Goal: Information Seeking & Learning: Learn about a topic

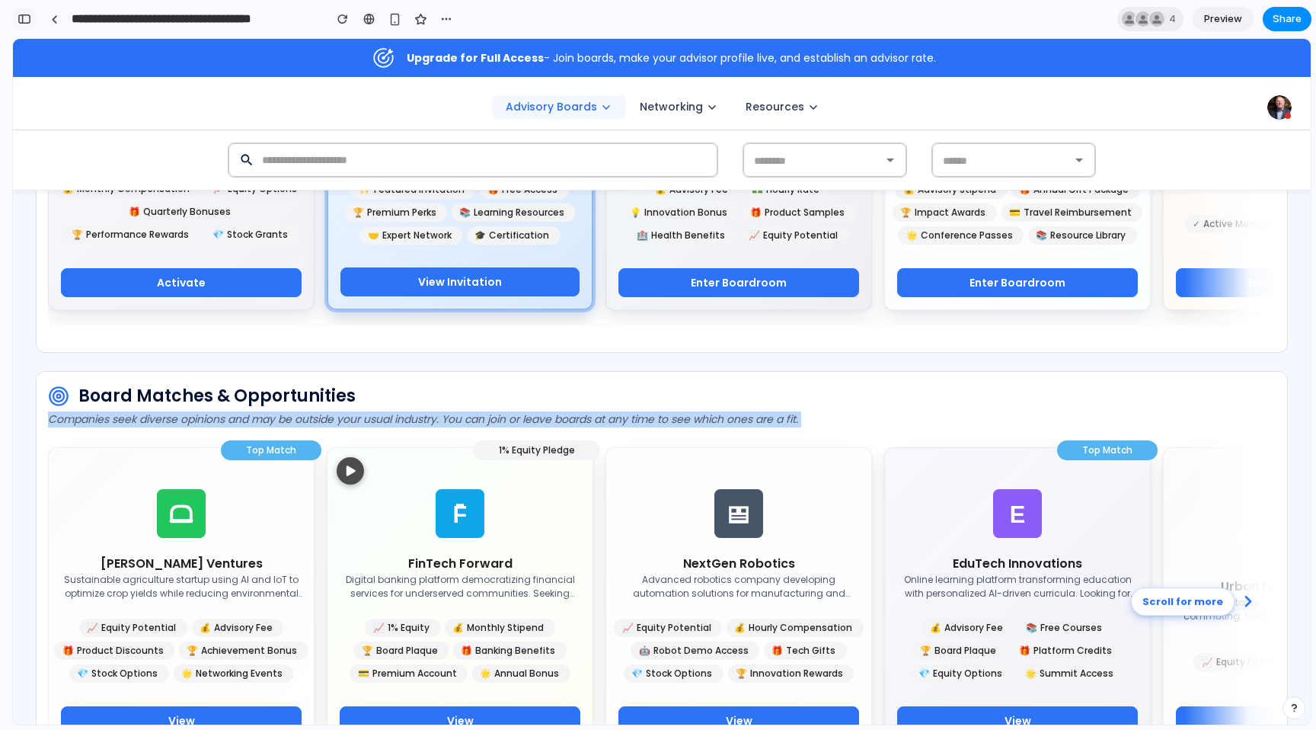
scroll to position [11776, 0]
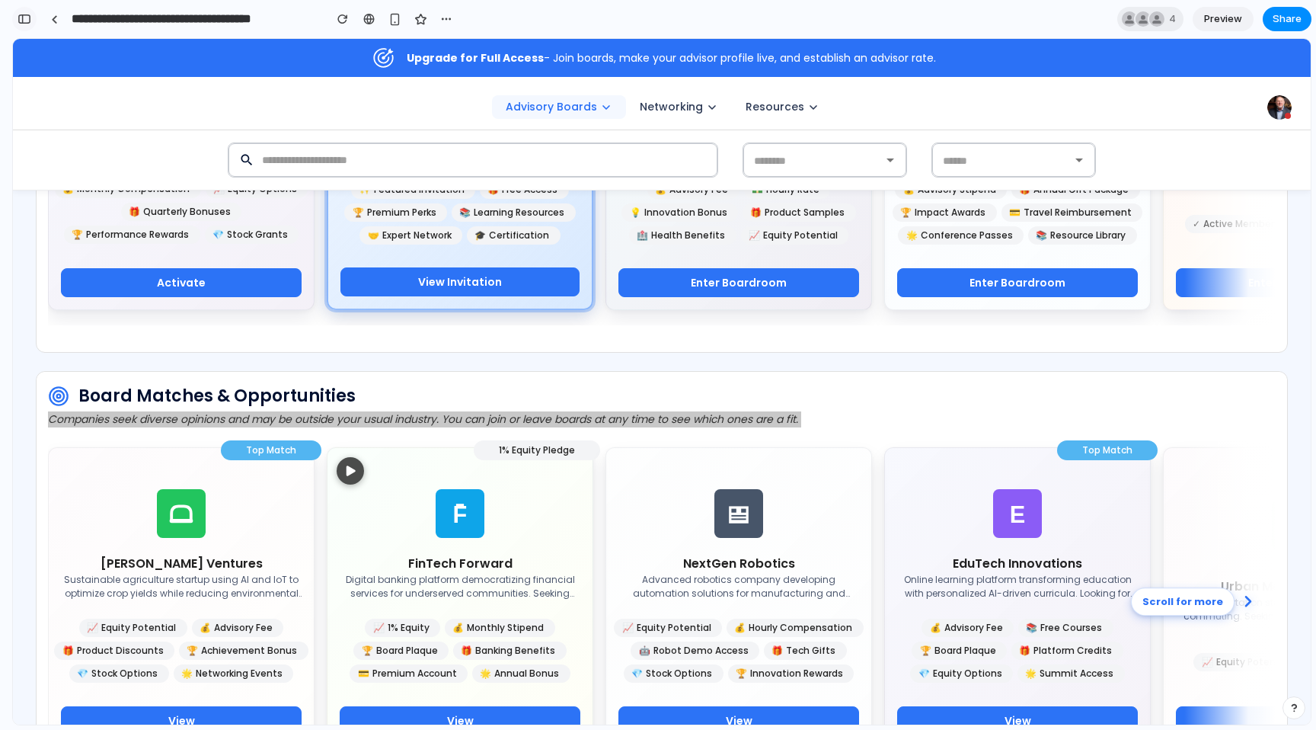
click at [26, 24] on div "button" at bounding box center [25, 19] width 14 height 11
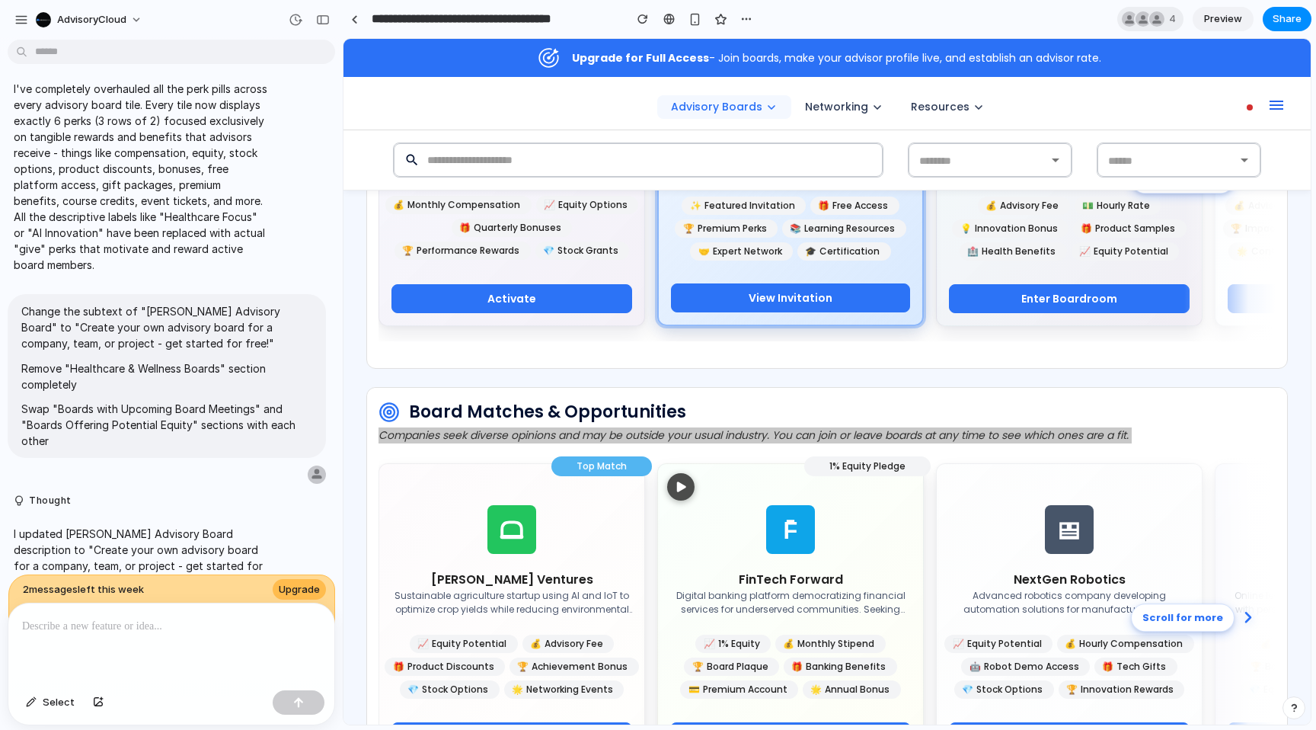
scroll to position [0, 0]
click at [164, 638] on div at bounding box center [171, 643] width 326 height 81
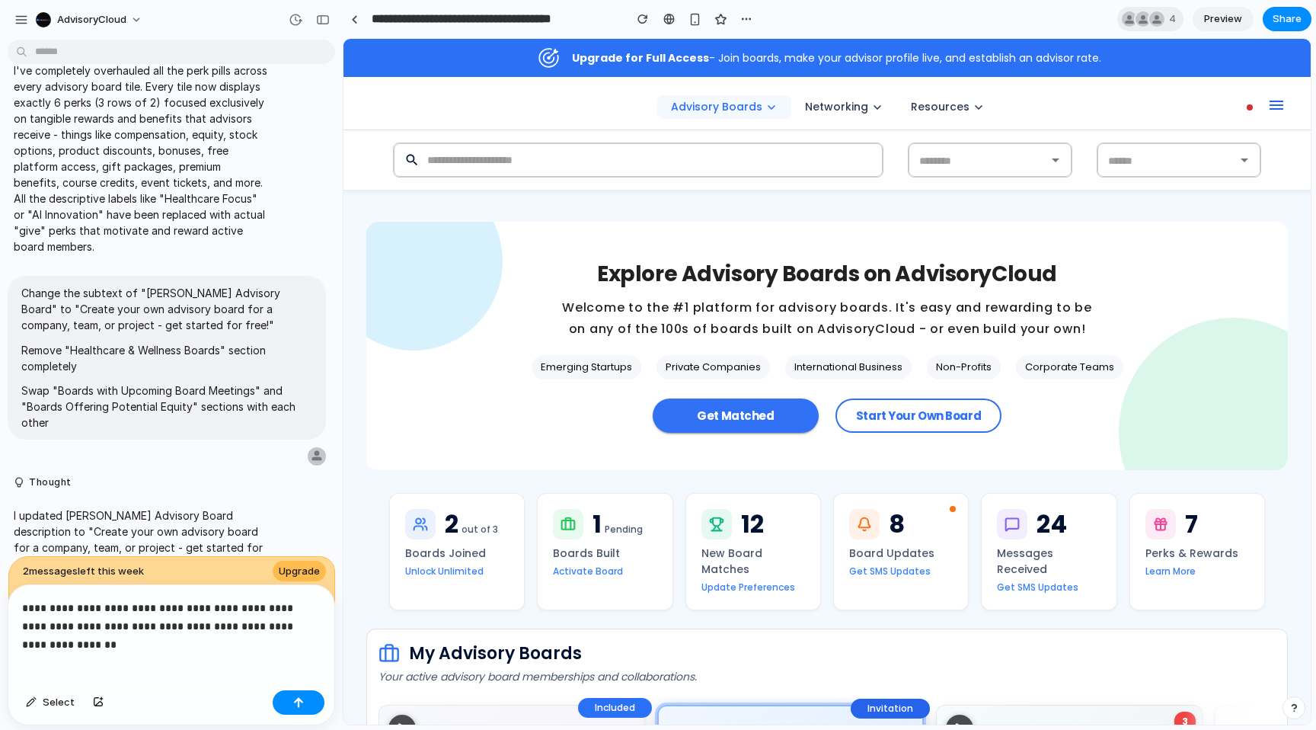
scroll to position [5973, 0]
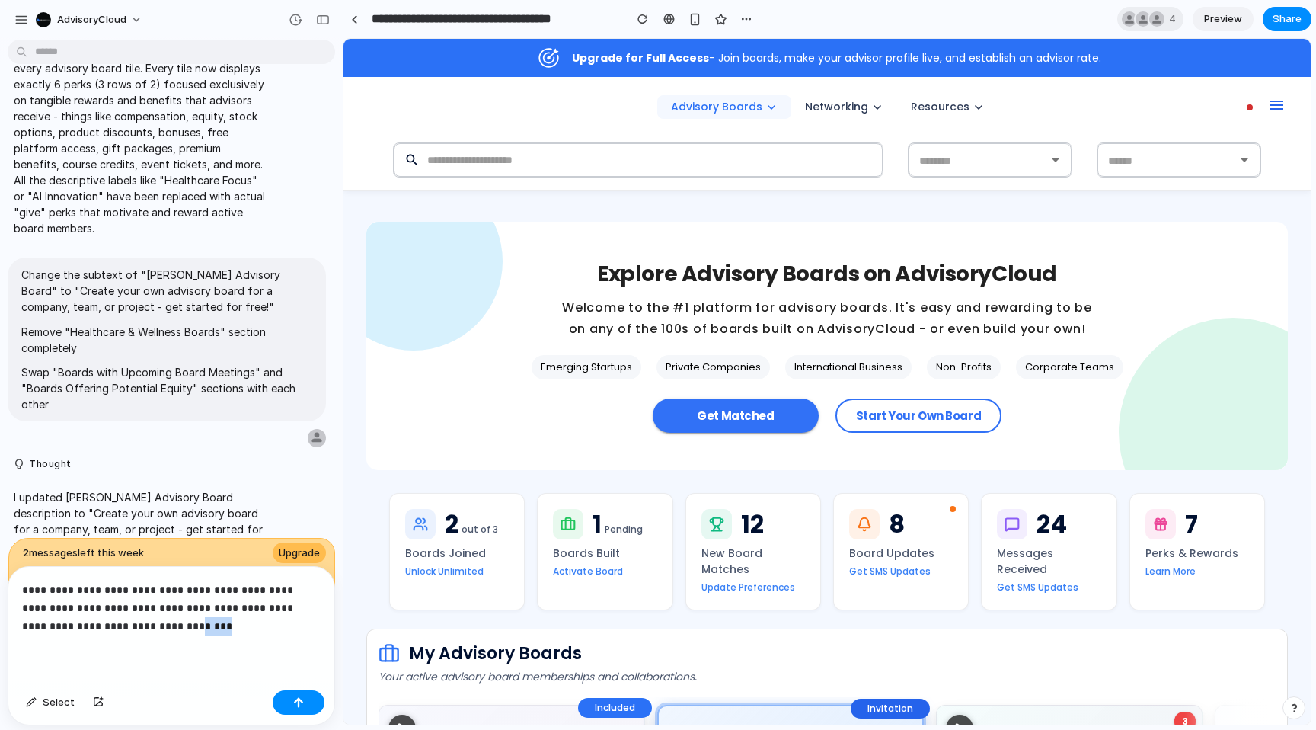
drag, startPoint x: 131, startPoint y: 629, endPoint x: 190, endPoint y: 629, distance: 58.7
click at [190, 629] on p "**********" at bounding box center [171, 608] width 299 height 55
click at [113, 625] on p "**********" at bounding box center [171, 608] width 299 height 55
click at [187, 630] on p "**********" at bounding box center [171, 608] width 299 height 55
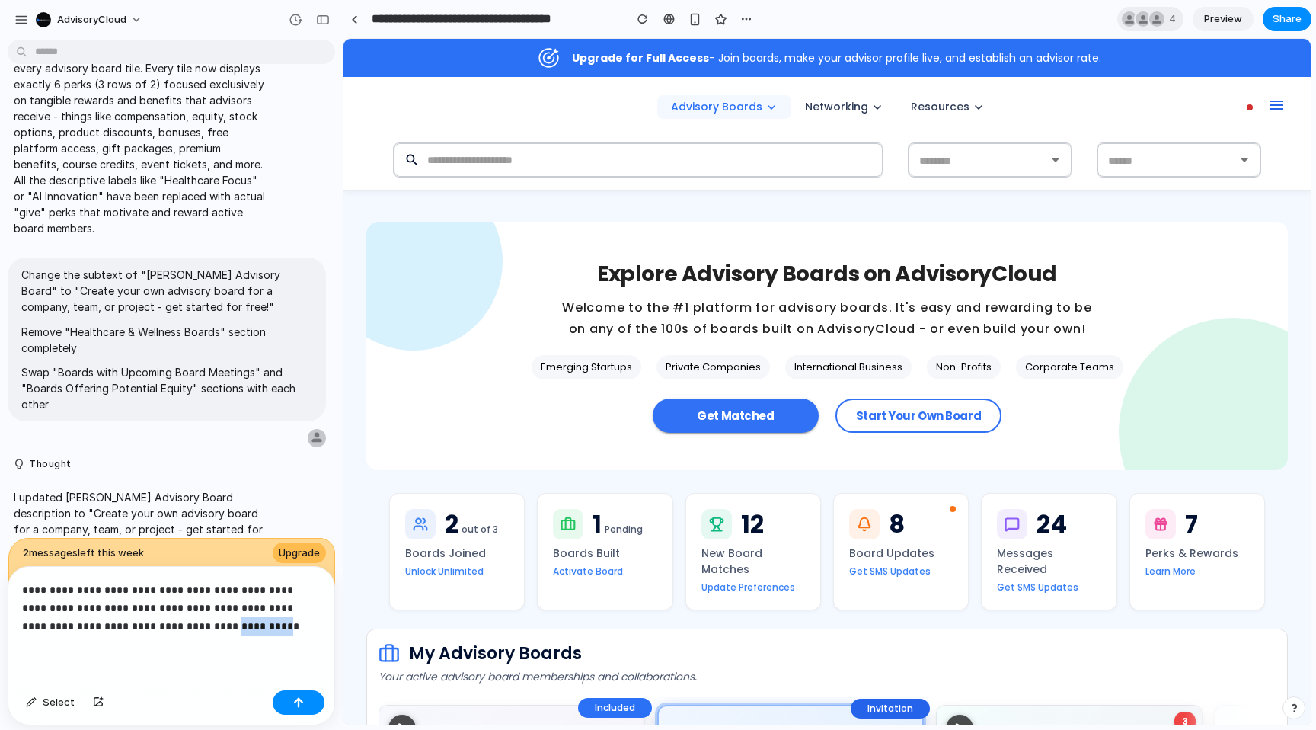
click at [187, 630] on p "**********" at bounding box center [171, 608] width 299 height 55
click at [222, 628] on p "**********" at bounding box center [171, 608] width 299 height 55
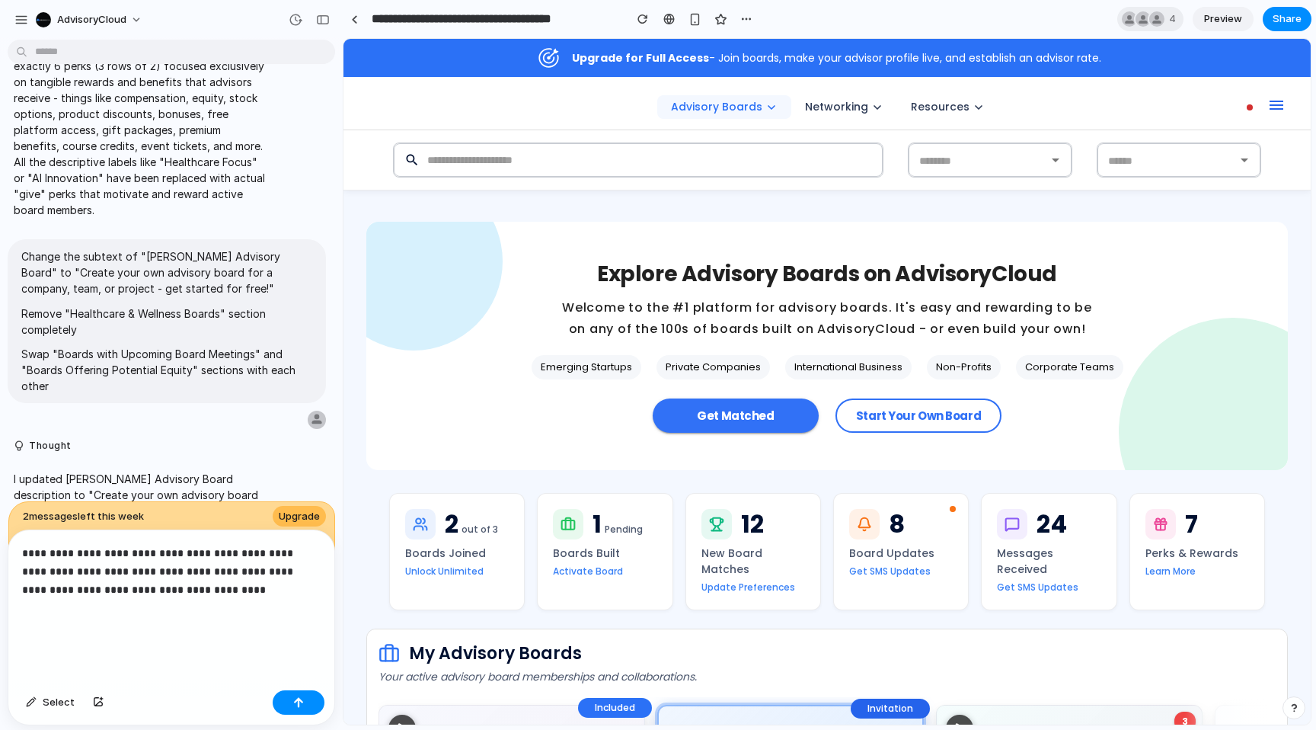
scroll to position [6010, 0]
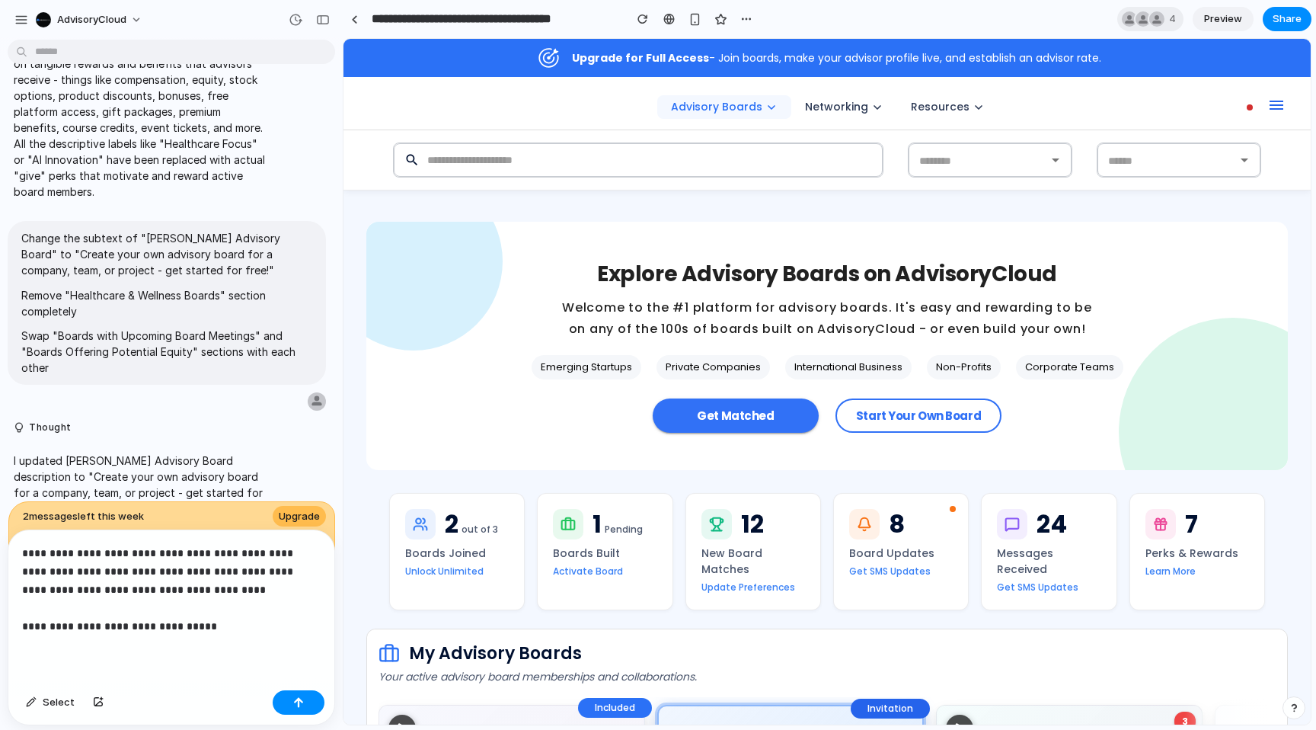
click at [98, 629] on p "**********" at bounding box center [171, 589] width 299 height 91
click at [97, 628] on p "**********" at bounding box center [171, 589] width 299 height 91
click at [263, 625] on p "**********" at bounding box center [171, 589] width 299 height 91
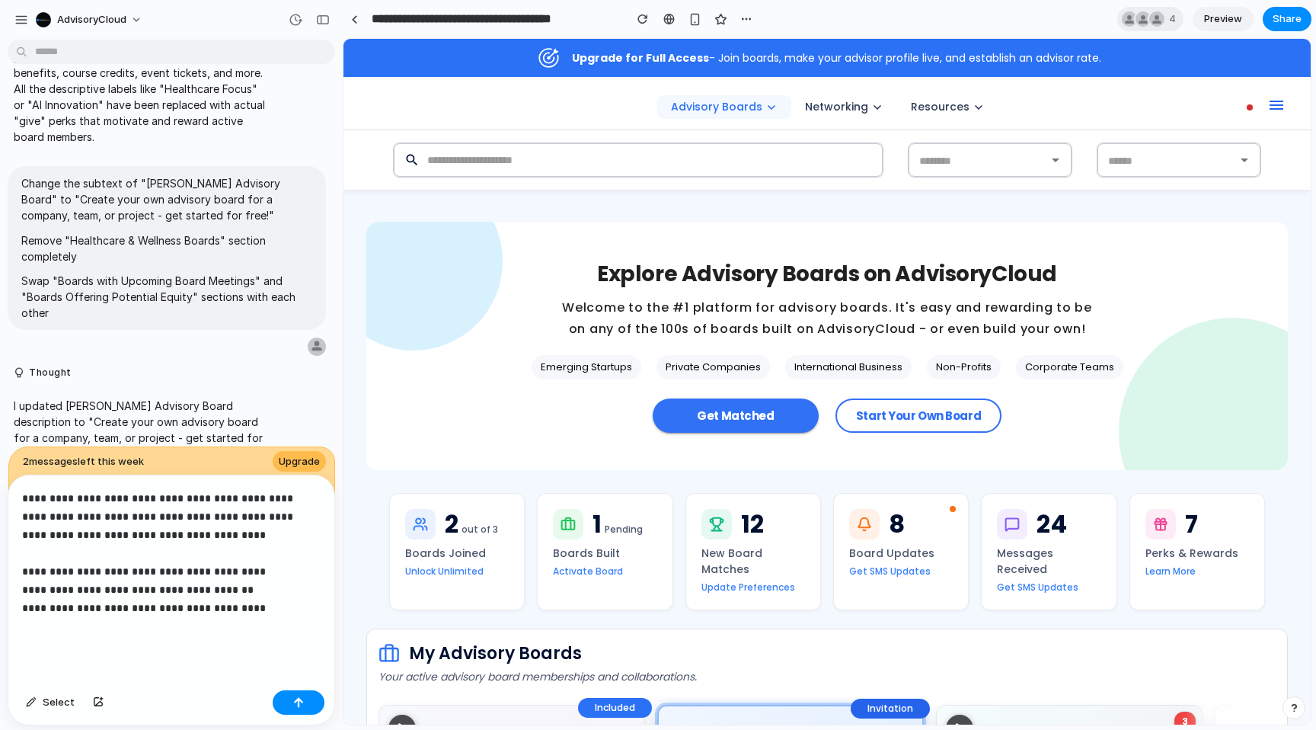
scroll to position [6083, 0]
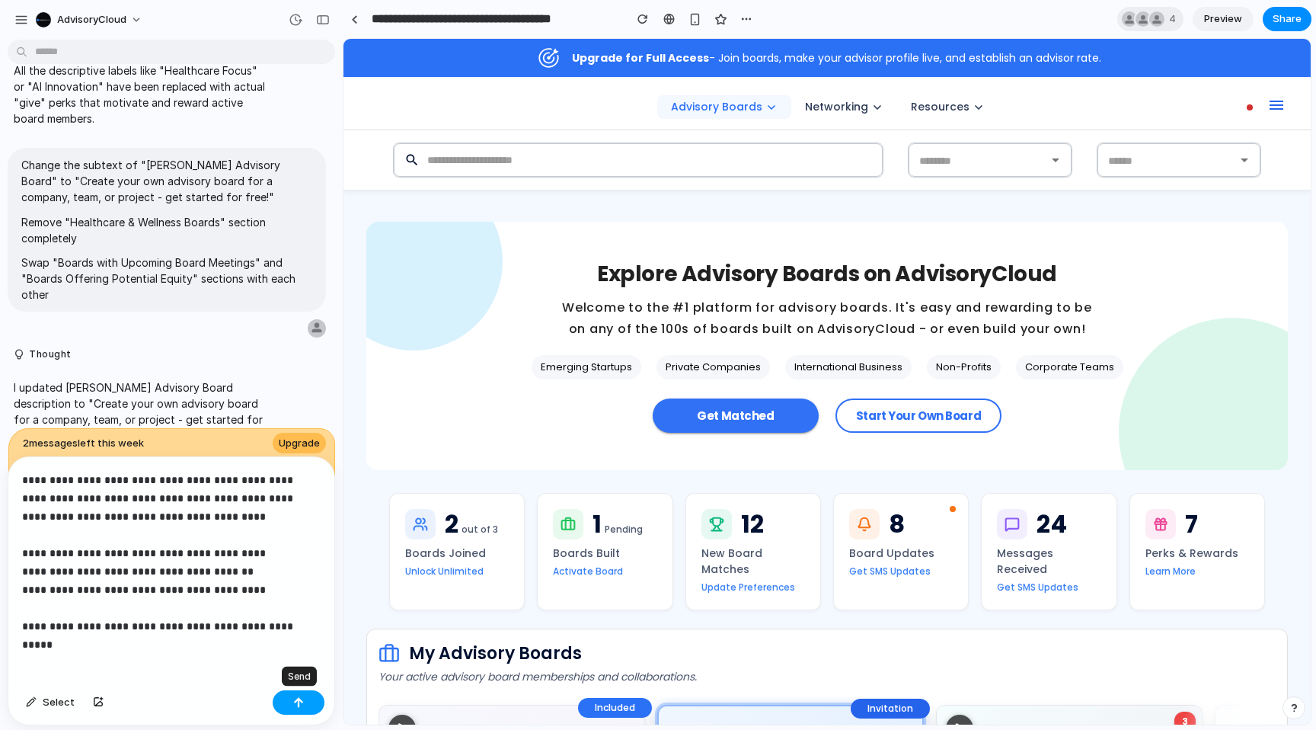
click at [311, 703] on button "button" at bounding box center [299, 702] width 52 height 24
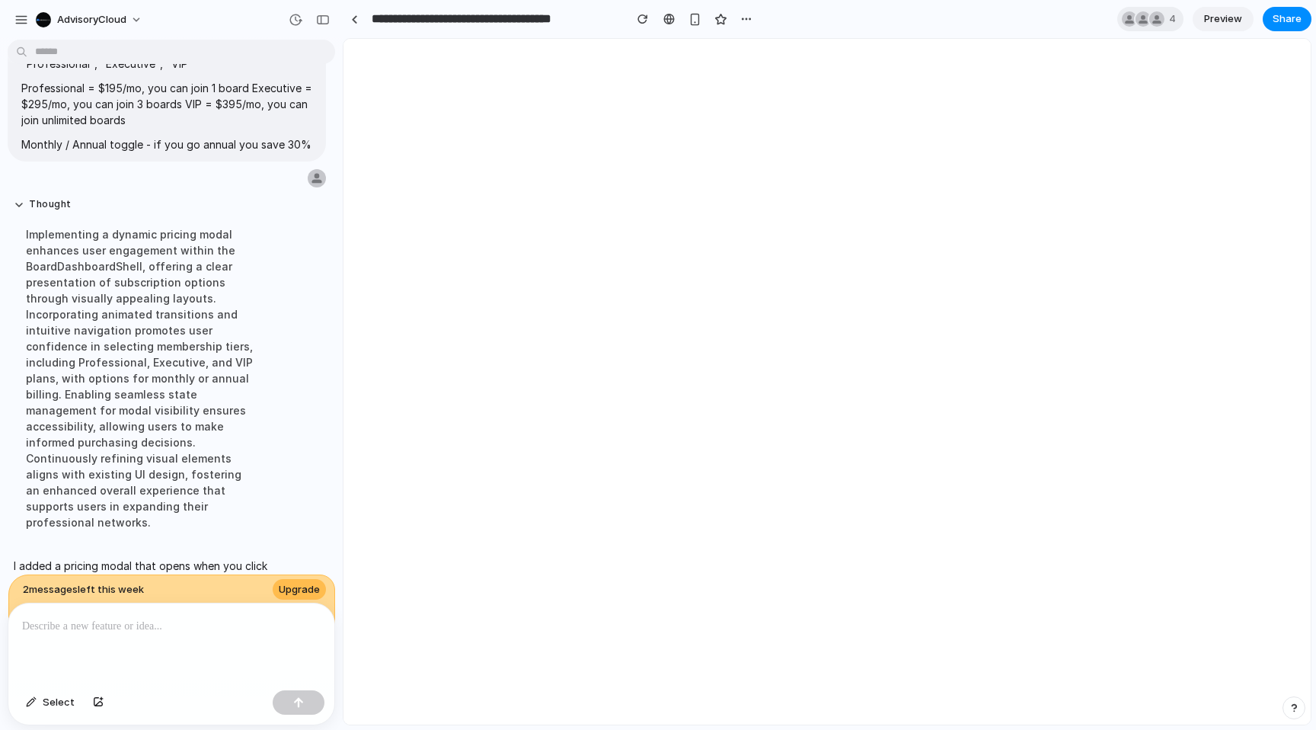
scroll to position [0, 0]
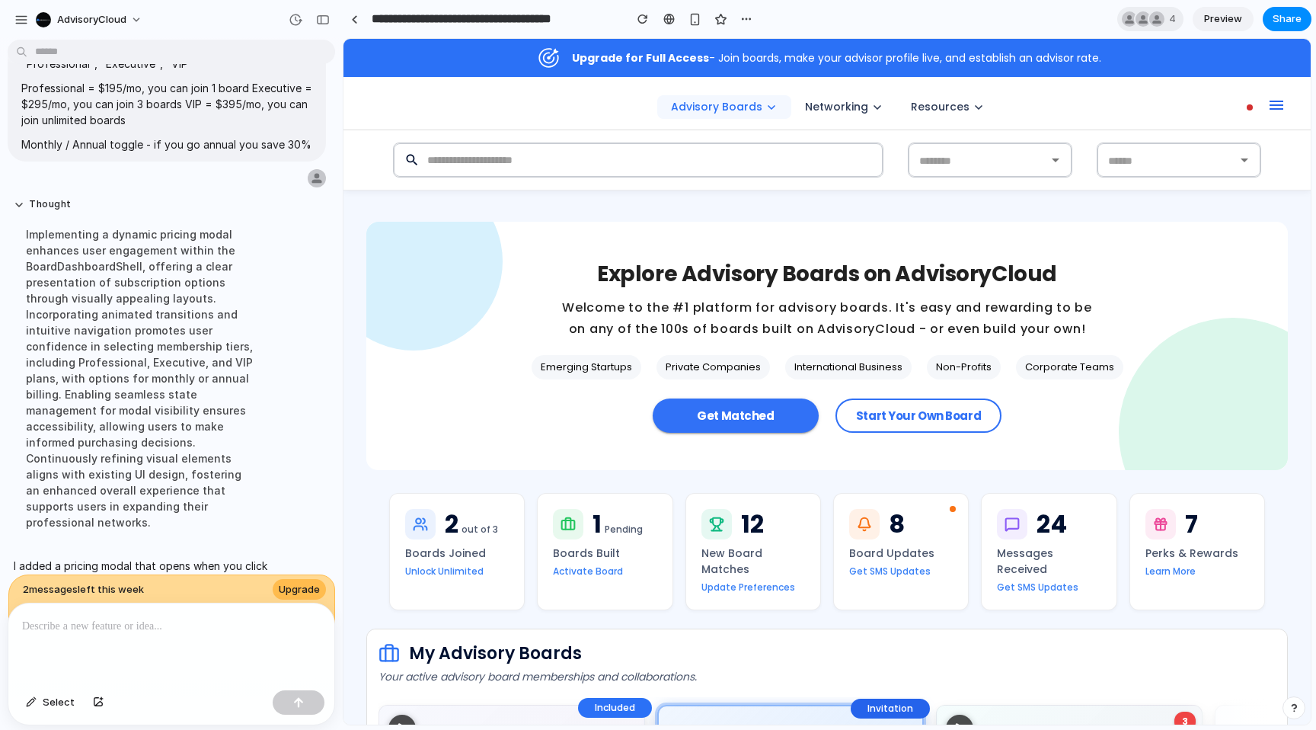
click at [645, 61] on span "Upgrade for Full Access" at bounding box center [640, 57] width 137 height 15
click at [735, 59] on h3 "Upgrade for Full Access - Join boards, make your advisor profile live, and esta…" at bounding box center [836, 58] width 529 height 12
click at [783, 62] on h3 "Upgrade for Full Access - Join boards, make your advisor profile live, and esta…" at bounding box center [836, 58] width 529 height 12
click at [897, 59] on h3 "Upgrade for Full Access - Join boards, make your advisor profile live, and esta…" at bounding box center [836, 58] width 529 height 12
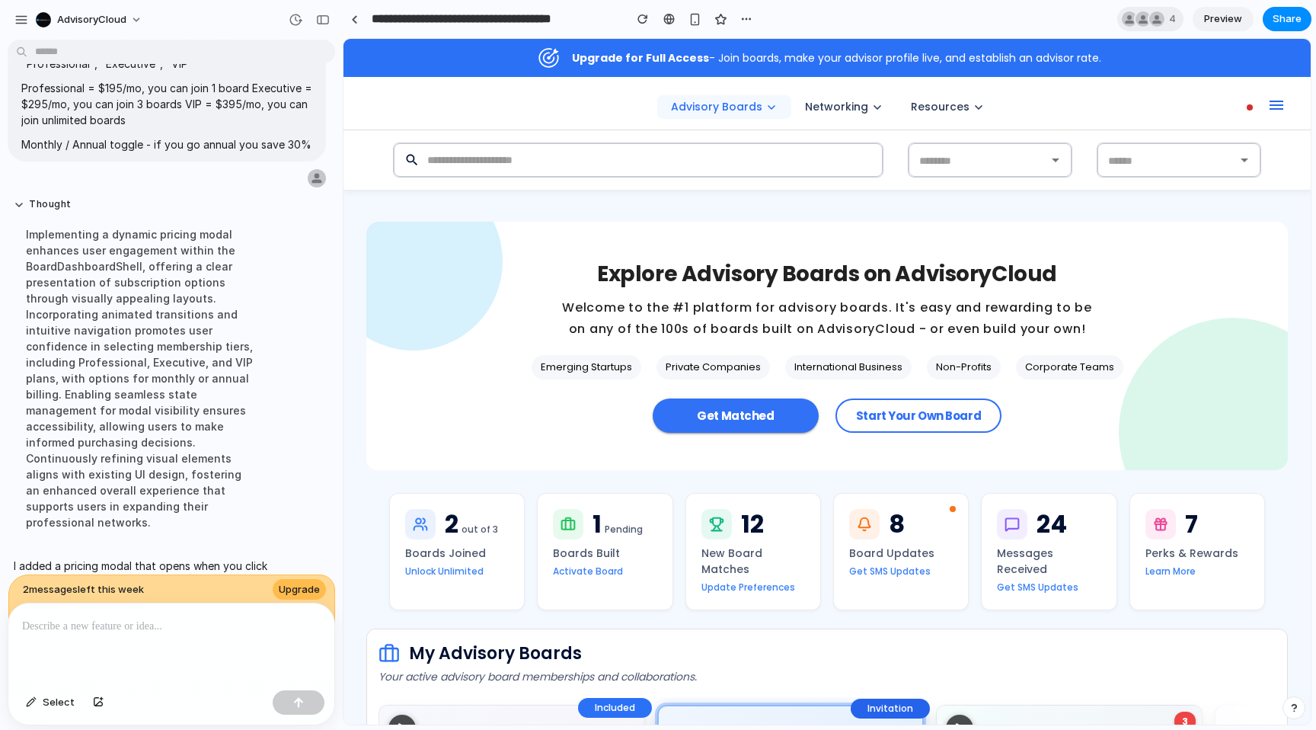
click at [1032, 96] on div "Advisory Boards Join a Board Build a Board Perks & Benefits Networking Browse A…" at bounding box center [828, 108] width 968 height 46
click at [951, 109] on link "Resources" at bounding box center [947, 107] width 101 height 24
click at [838, 112] on link "Networking" at bounding box center [845, 107] width 106 height 24
click at [736, 111] on link "Advisory Boards" at bounding box center [724, 107] width 134 height 24
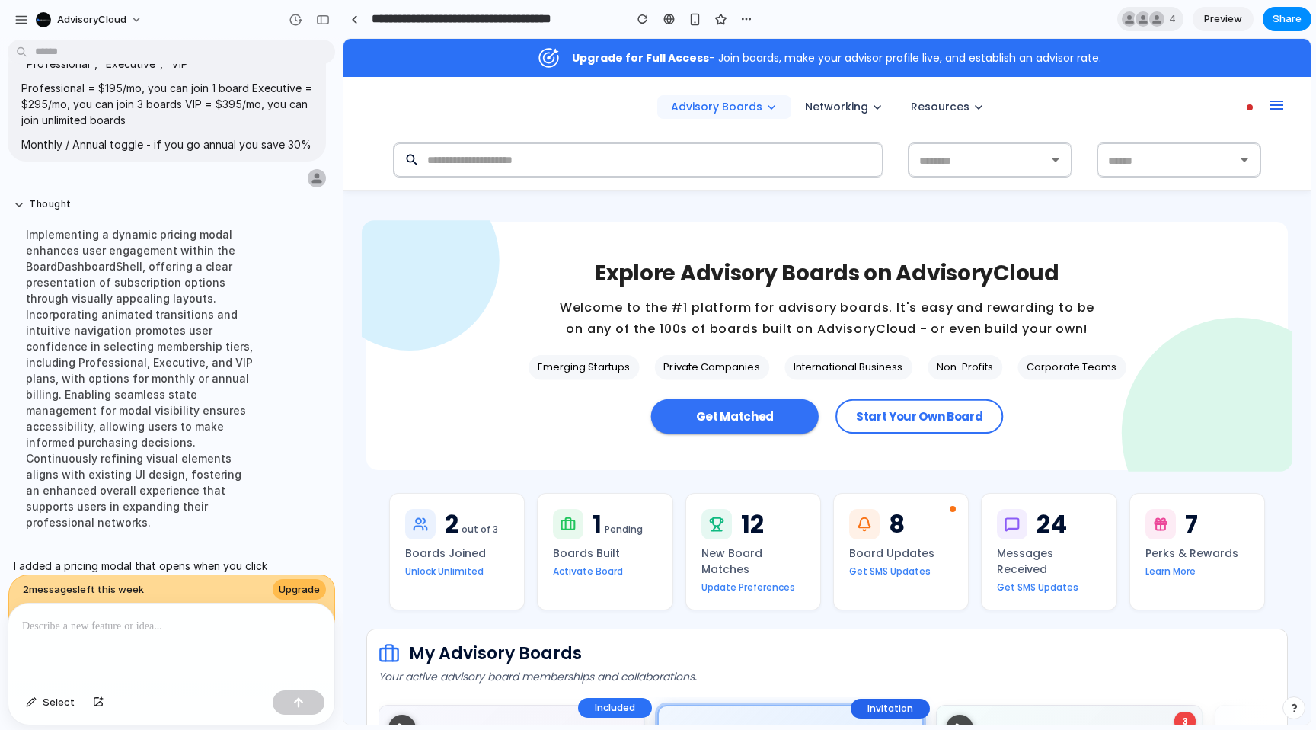
click at [831, 263] on p "Explore Advisory Boards on AdvisoryCloud" at bounding box center [827, 273] width 465 height 30
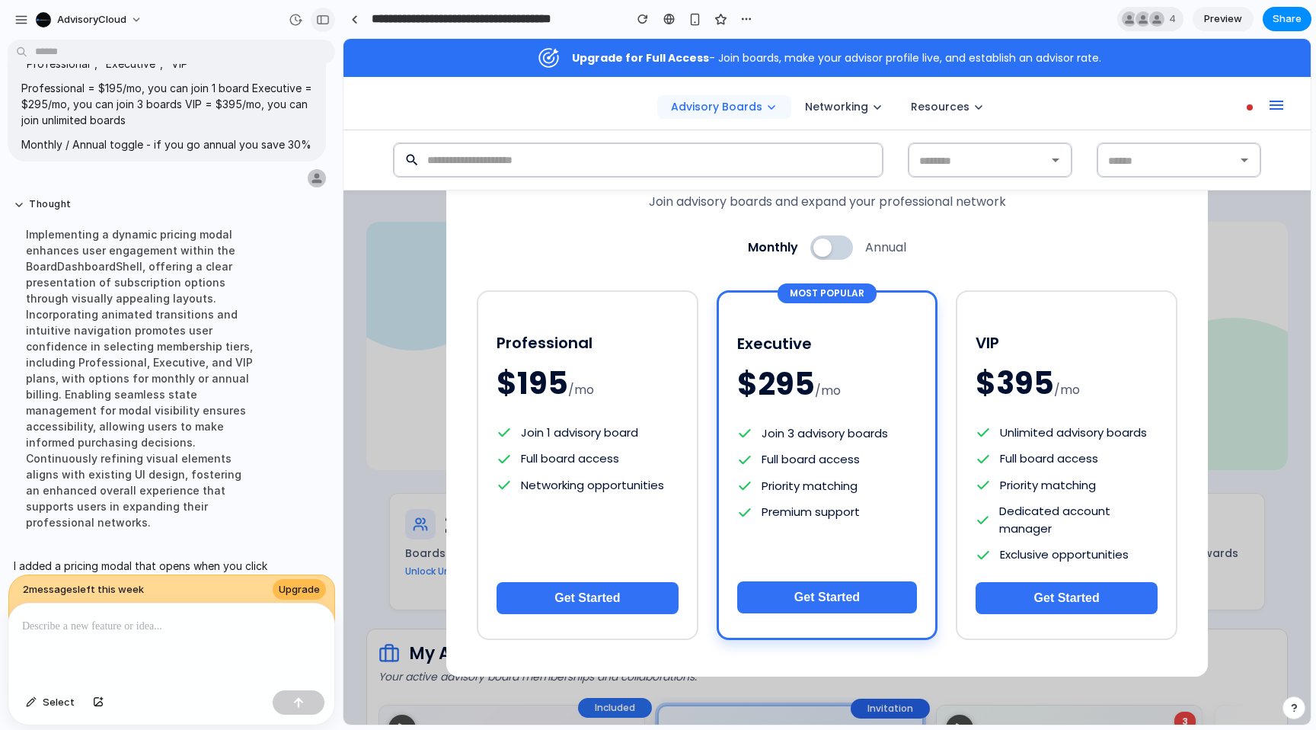
click at [321, 27] on button "button" at bounding box center [323, 20] width 24 height 24
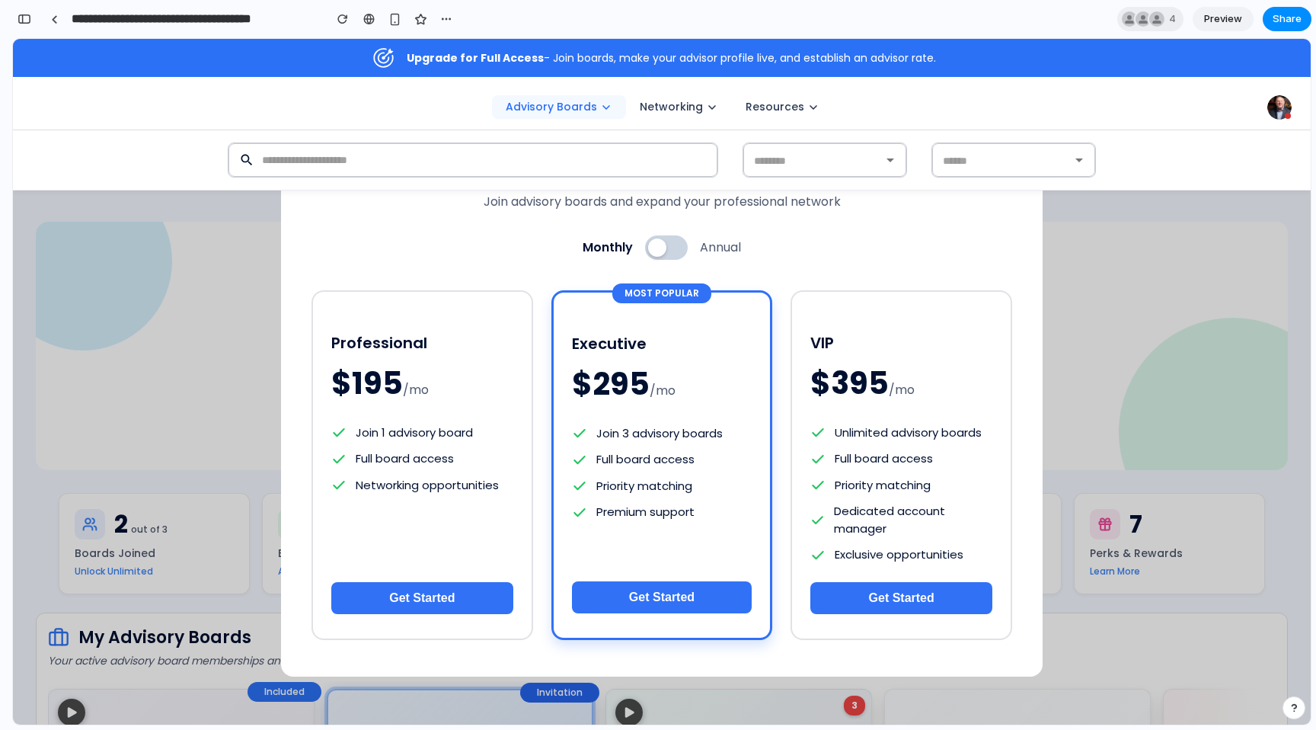
click at [679, 244] on button at bounding box center [666, 247] width 43 height 24
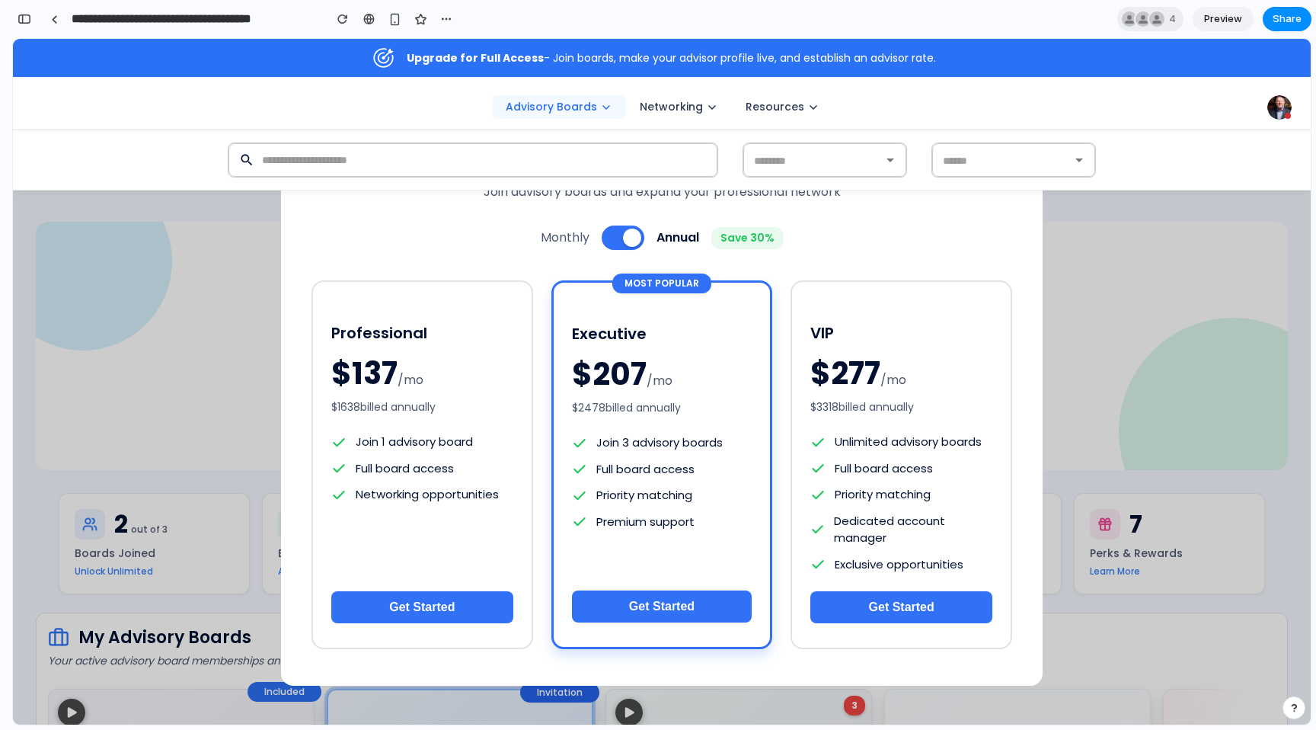
click at [607, 233] on button at bounding box center [623, 238] width 43 height 24
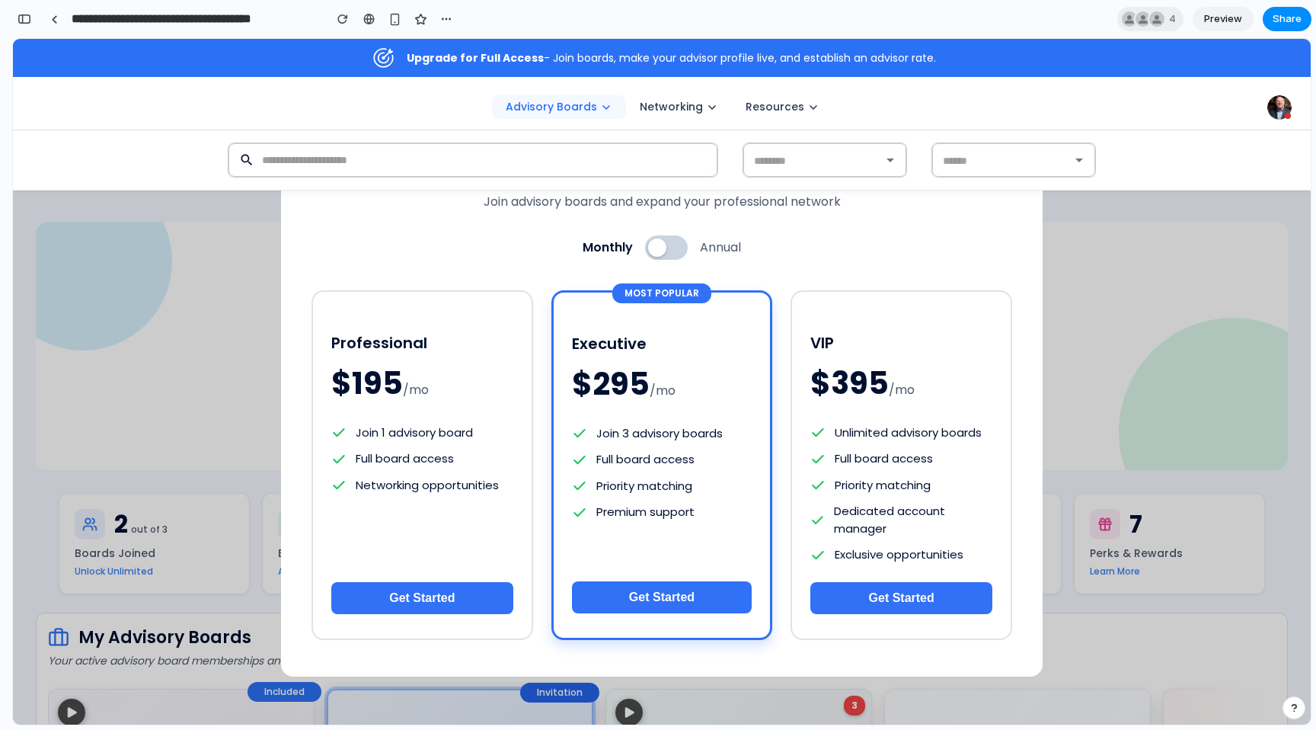
click at [653, 246] on div at bounding box center [657, 247] width 18 height 18
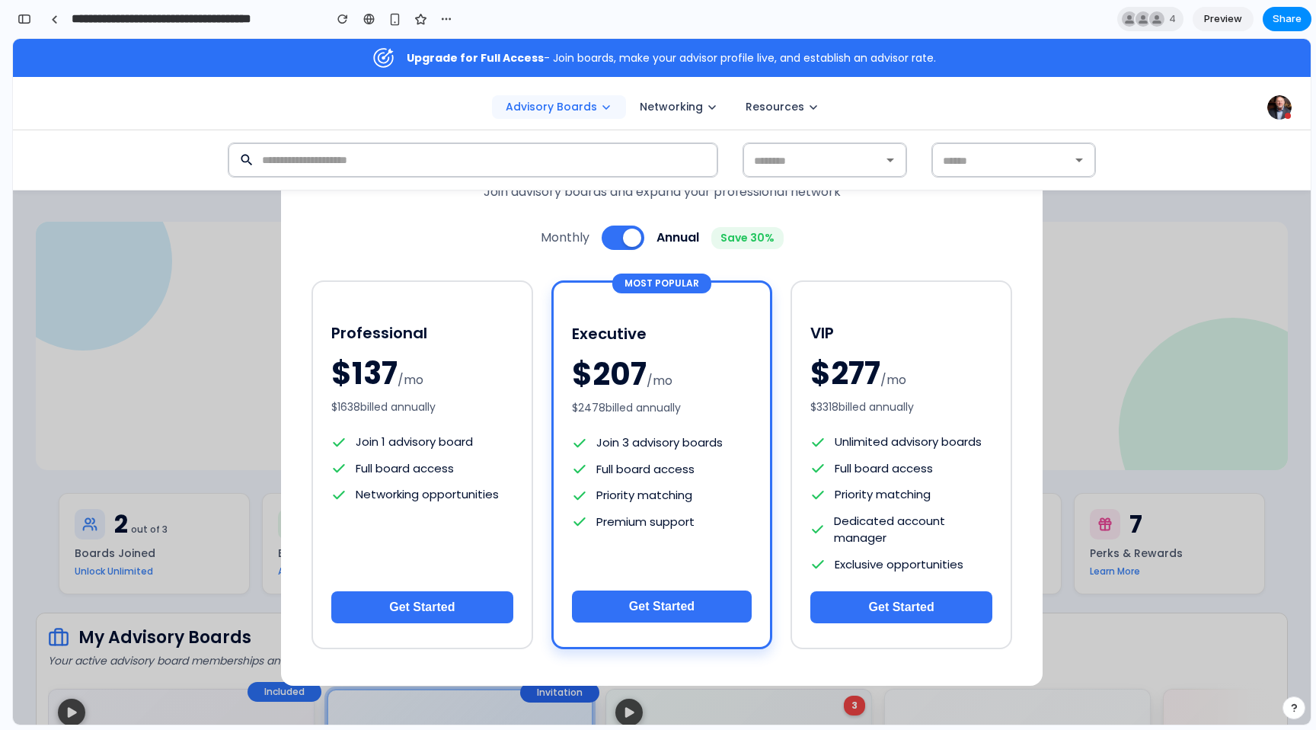
click at [626, 241] on div at bounding box center [632, 238] width 18 height 18
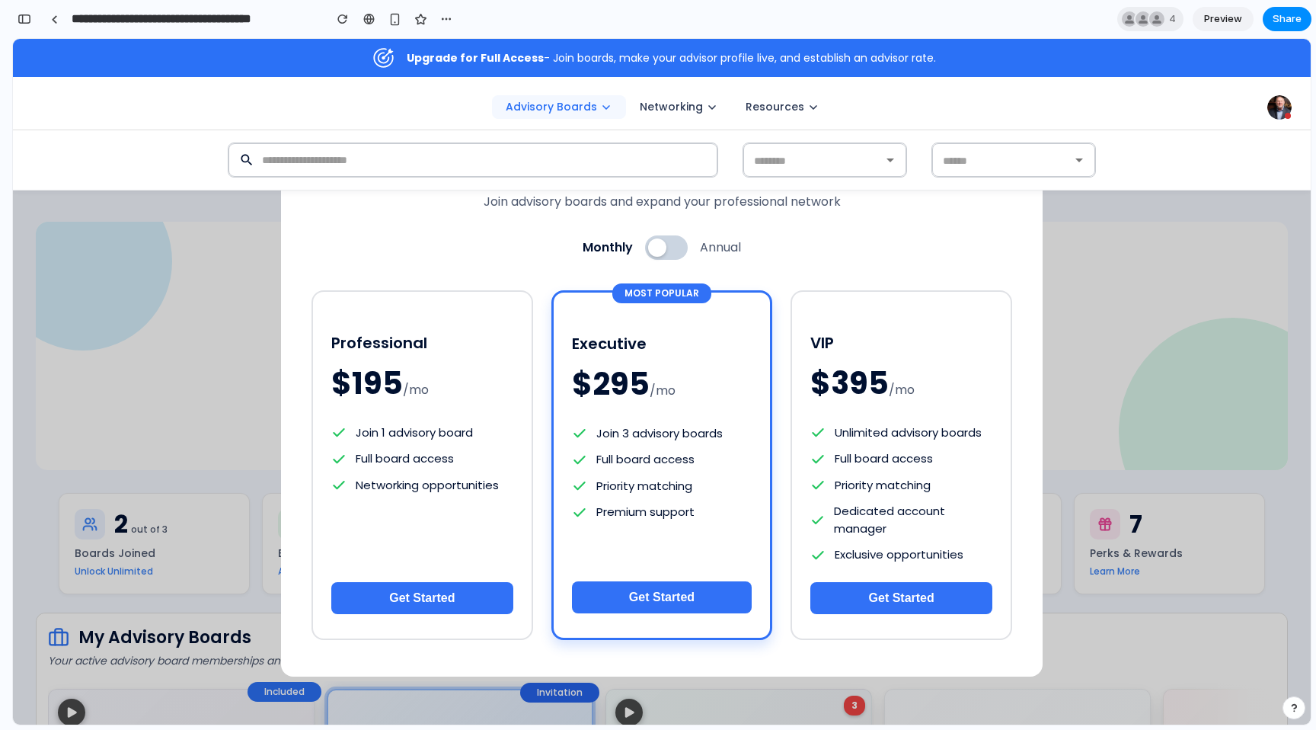
click at [673, 245] on button at bounding box center [666, 247] width 43 height 24
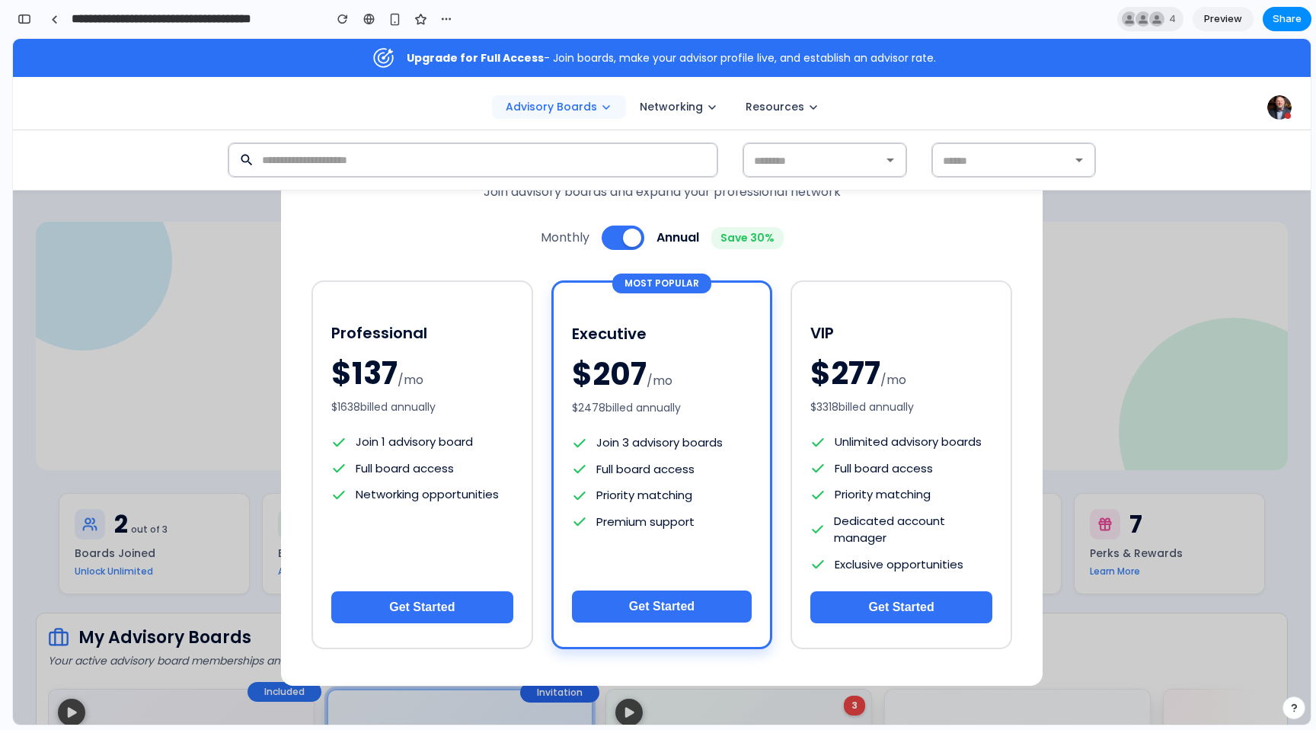
click at [623, 241] on div at bounding box center [632, 238] width 18 height 18
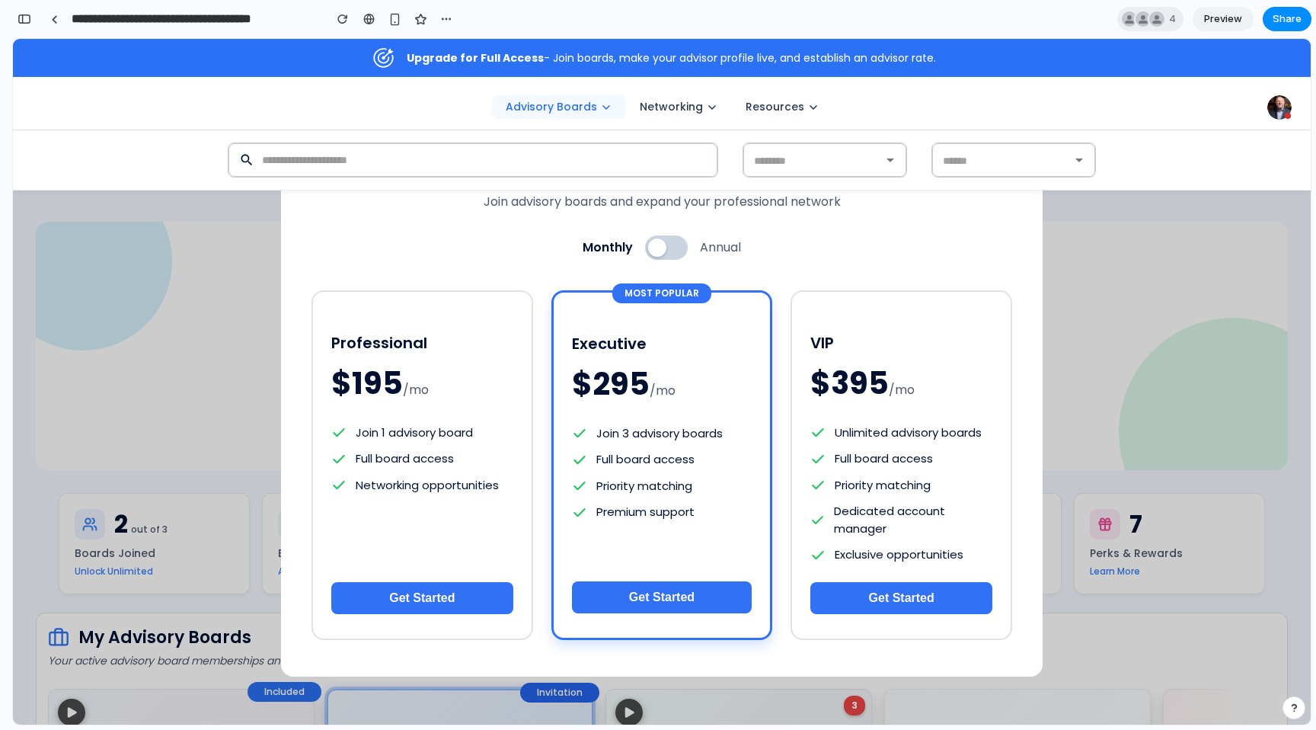
click at [674, 250] on button at bounding box center [666, 247] width 43 height 24
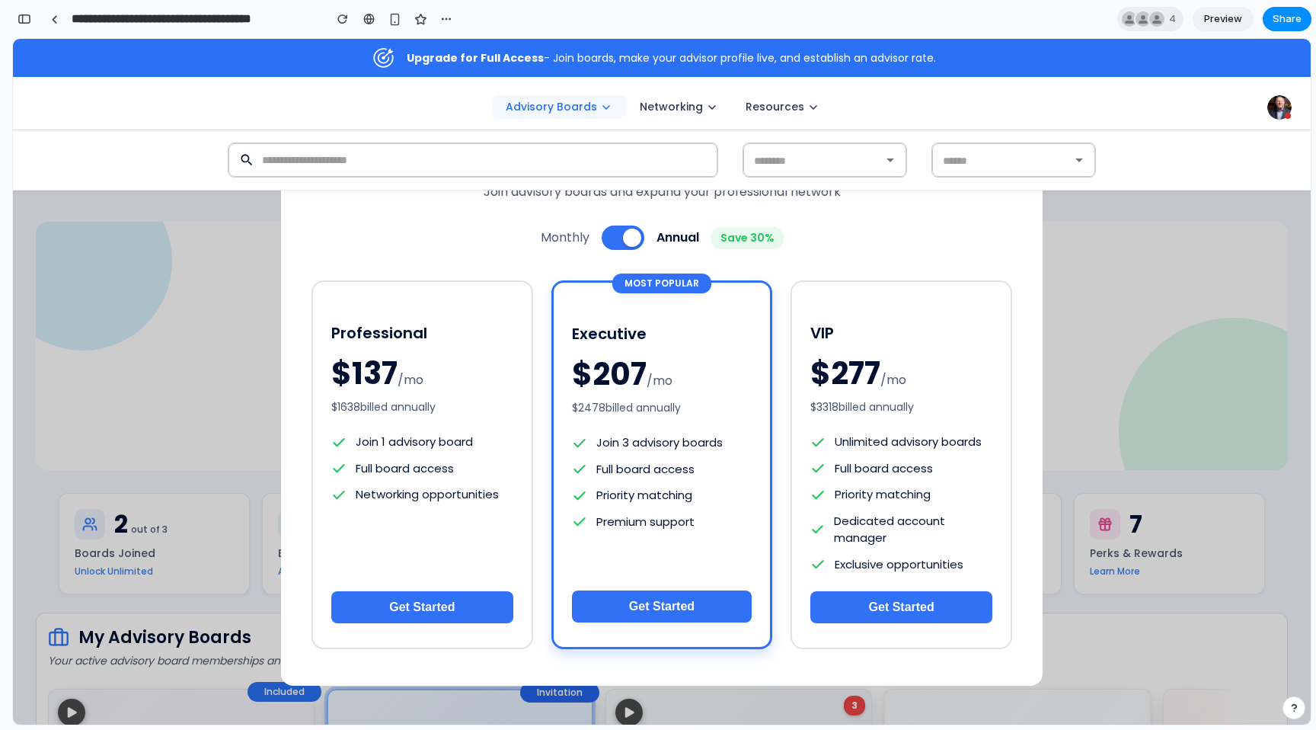
click at [617, 237] on button at bounding box center [623, 238] width 43 height 24
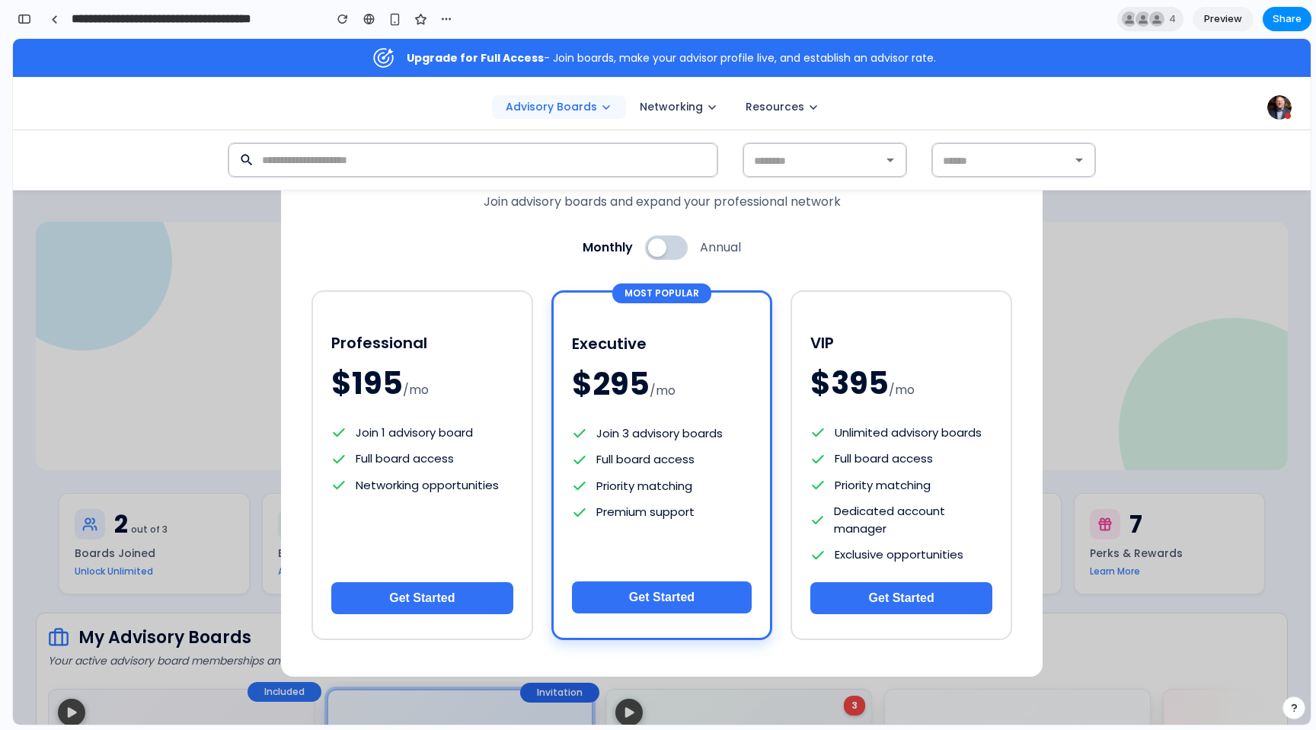
click at [668, 249] on button at bounding box center [666, 247] width 43 height 24
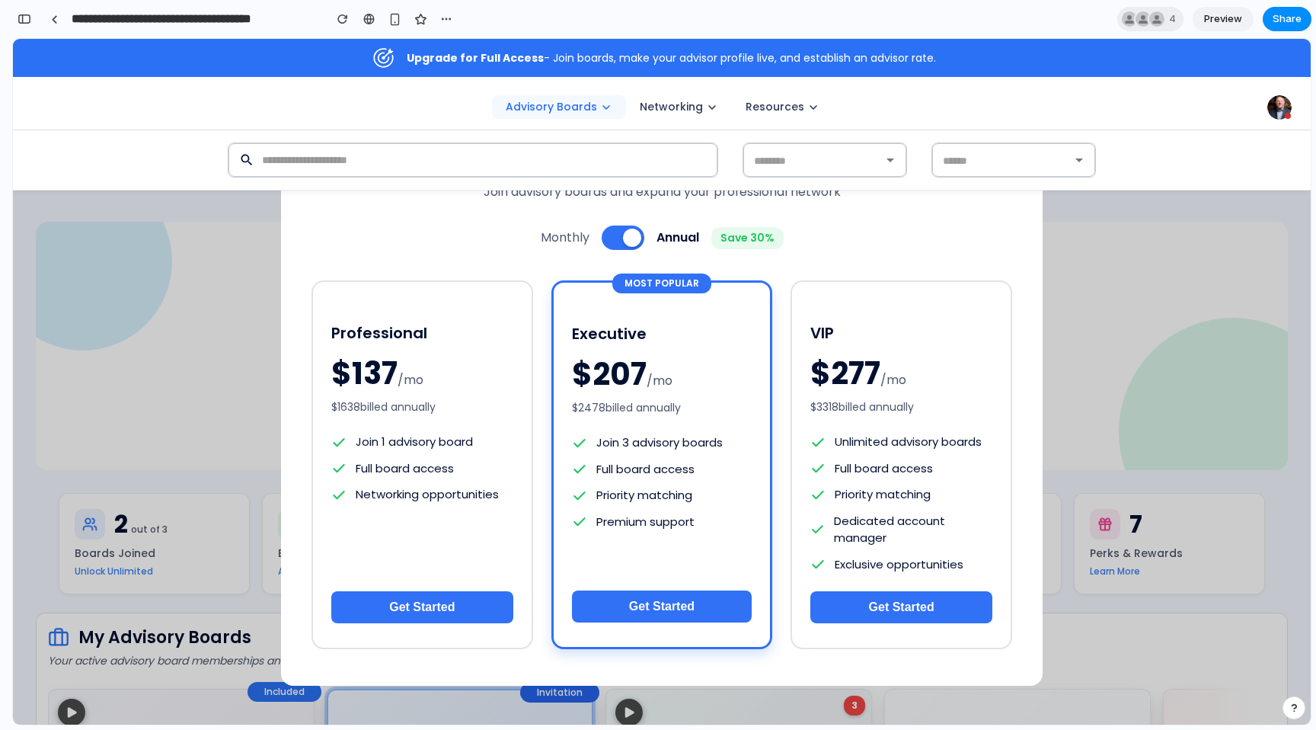
click at [628, 238] on div at bounding box center [632, 238] width 18 height 18
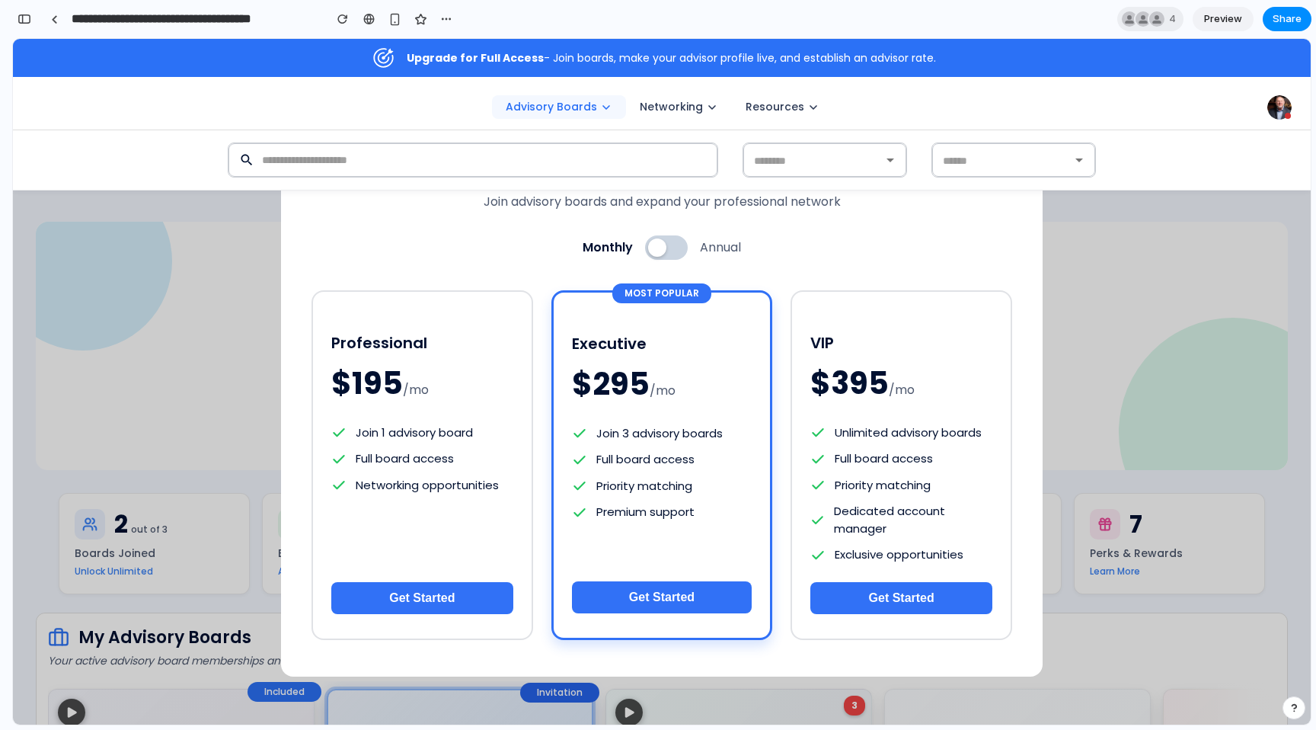
click at [660, 238] on div at bounding box center [657, 247] width 18 height 18
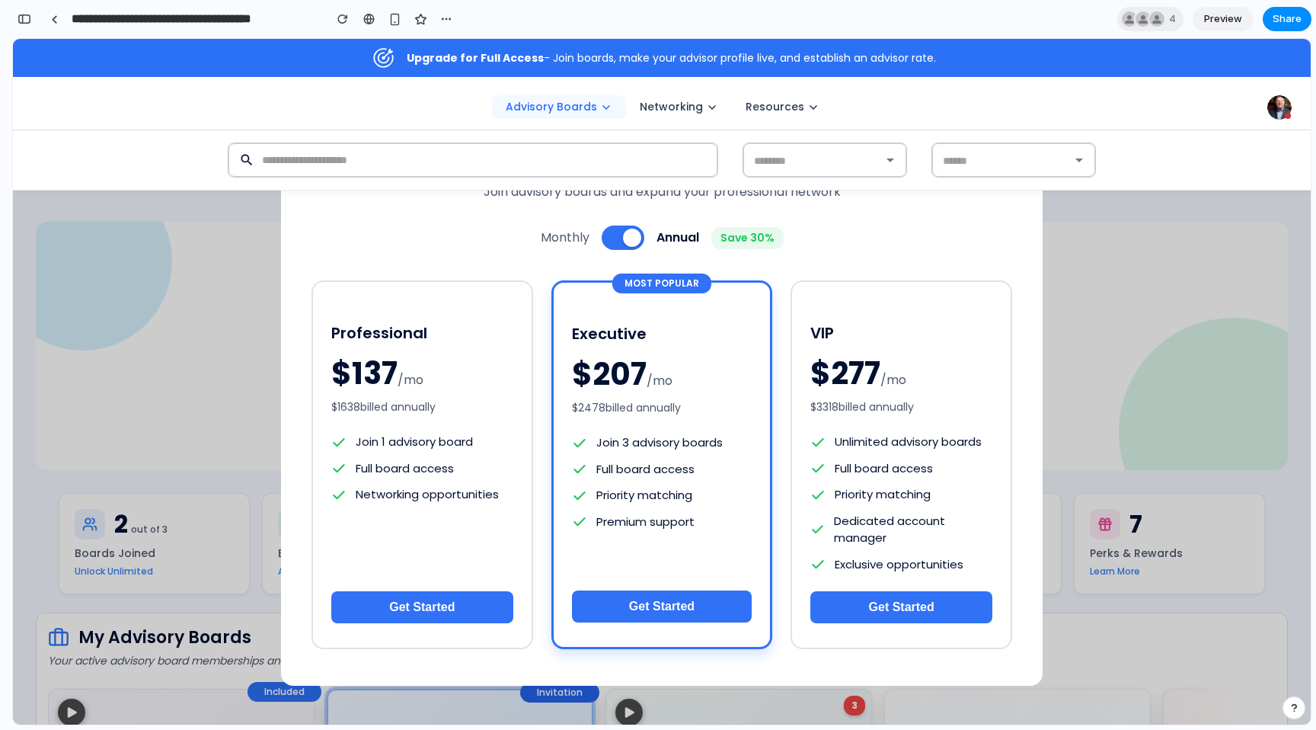
click at [630, 241] on div at bounding box center [632, 238] width 18 height 18
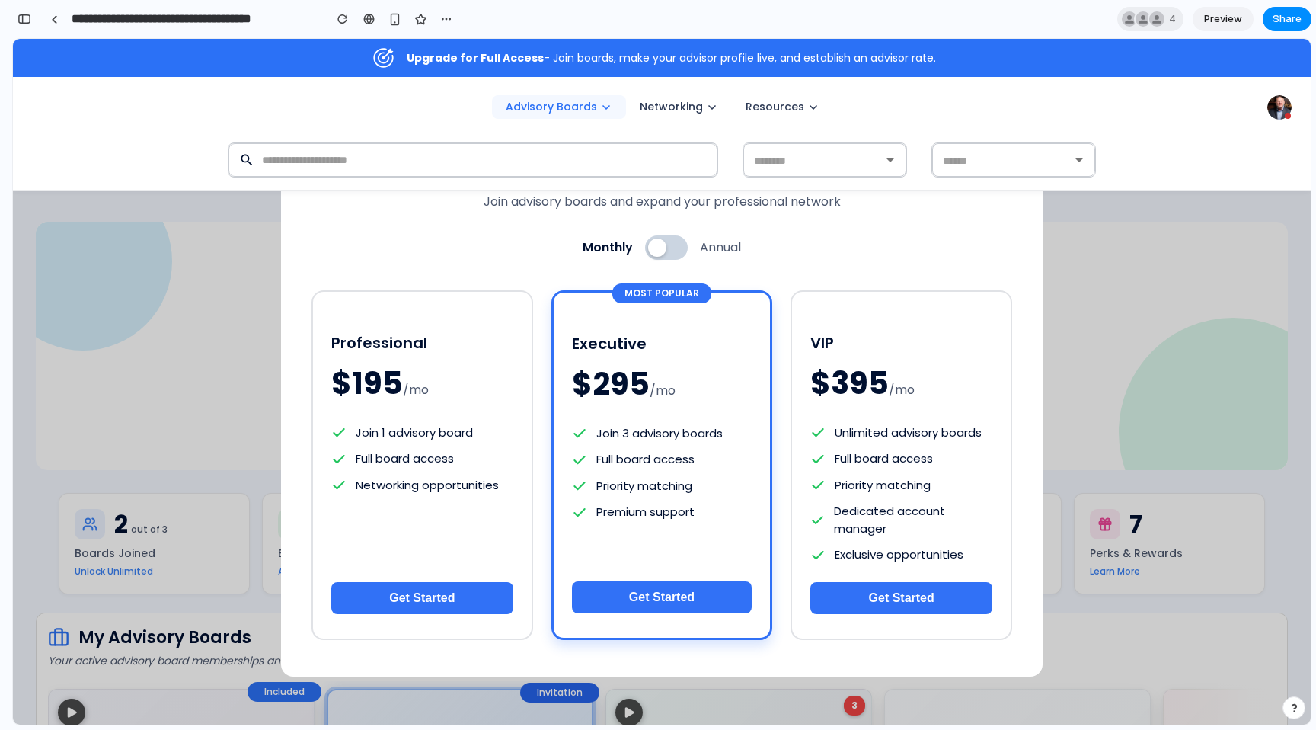
click at [654, 247] on div at bounding box center [657, 247] width 18 height 18
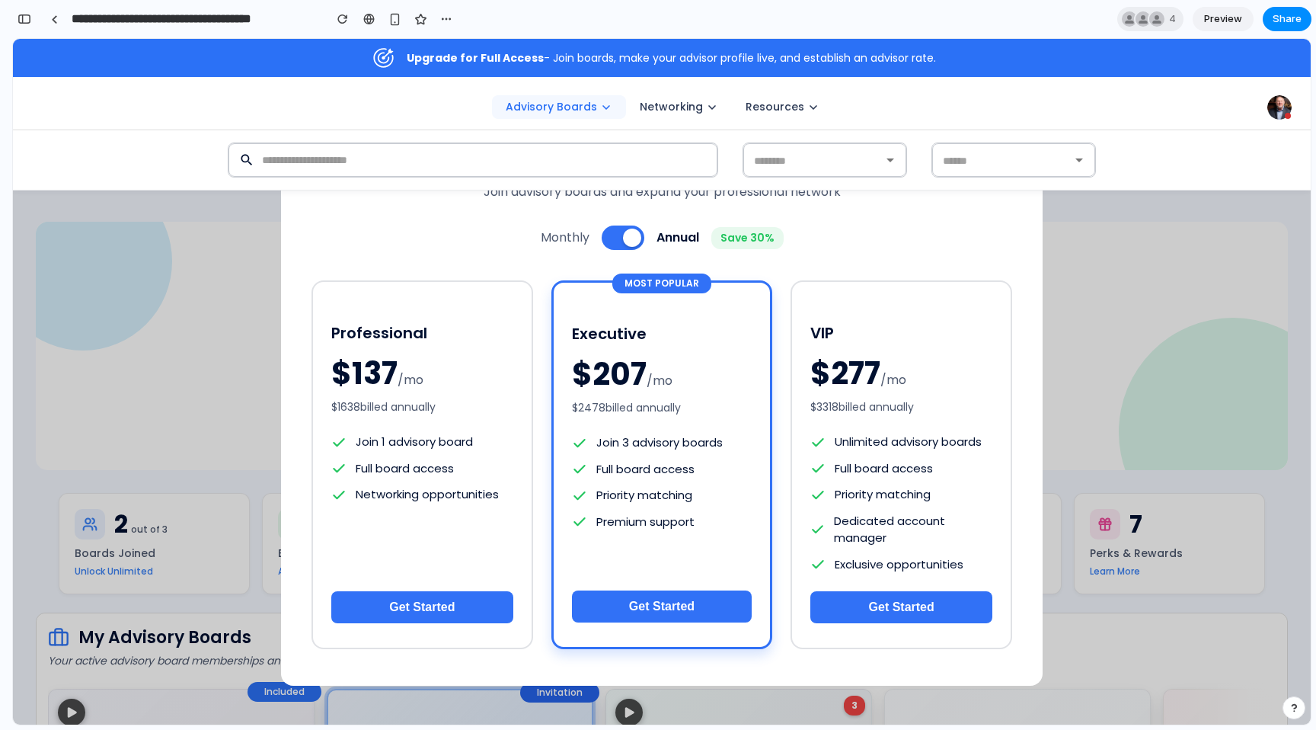
click at [623, 240] on div at bounding box center [632, 238] width 18 height 18
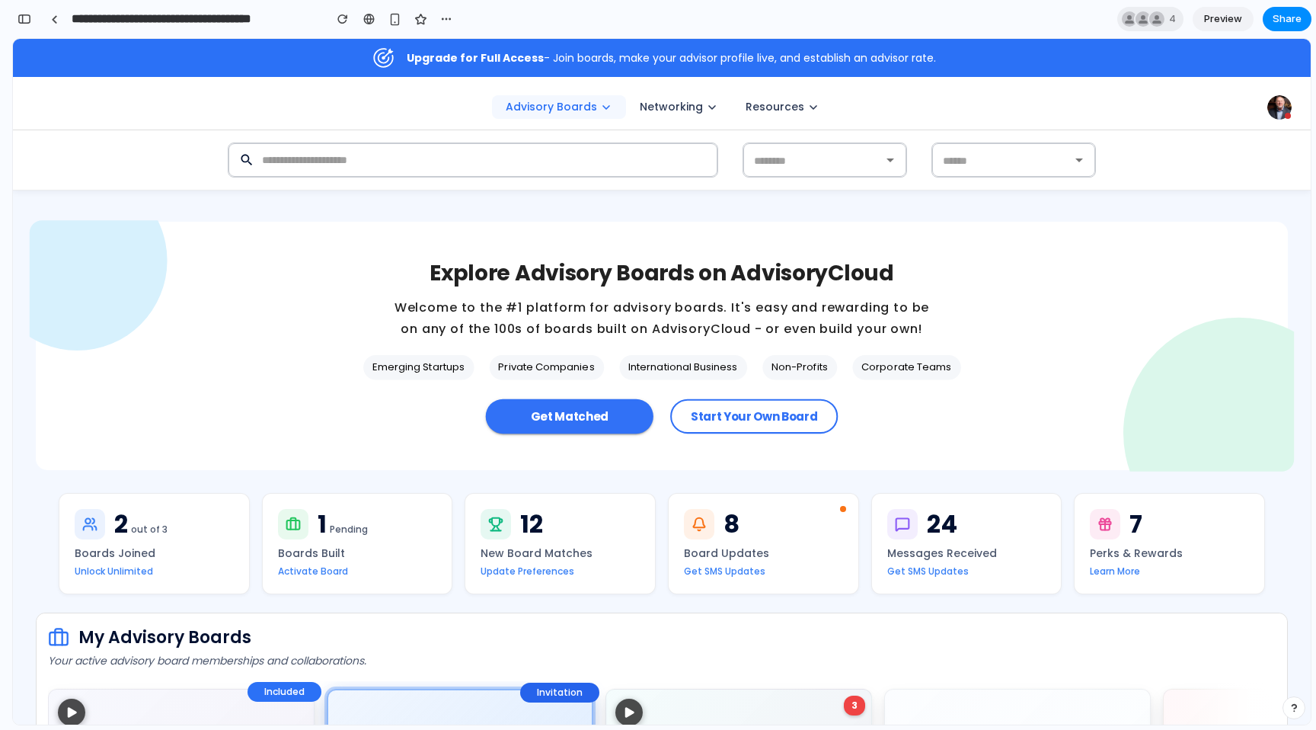
click at [575, 283] on p "Explore Advisory Boards on AdvisoryCloud" at bounding box center [662, 273] width 465 height 30
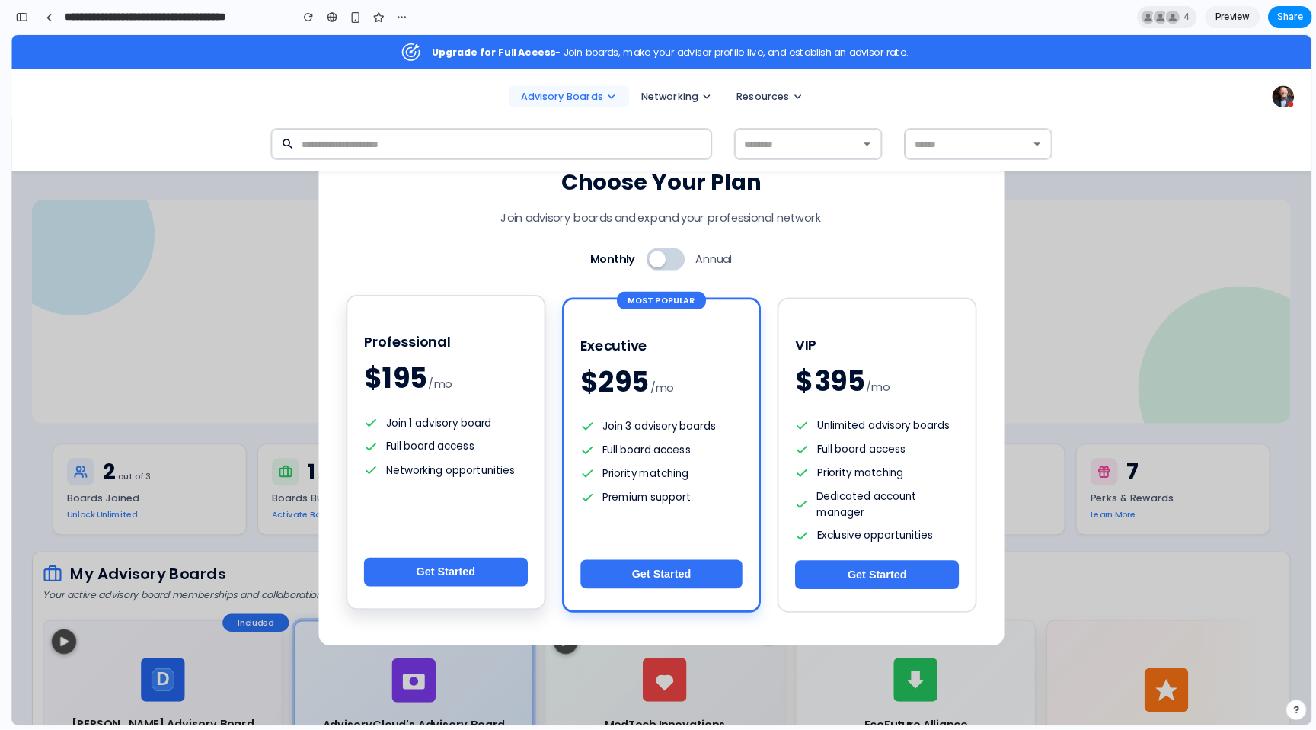
scroll to position [11352, 0]
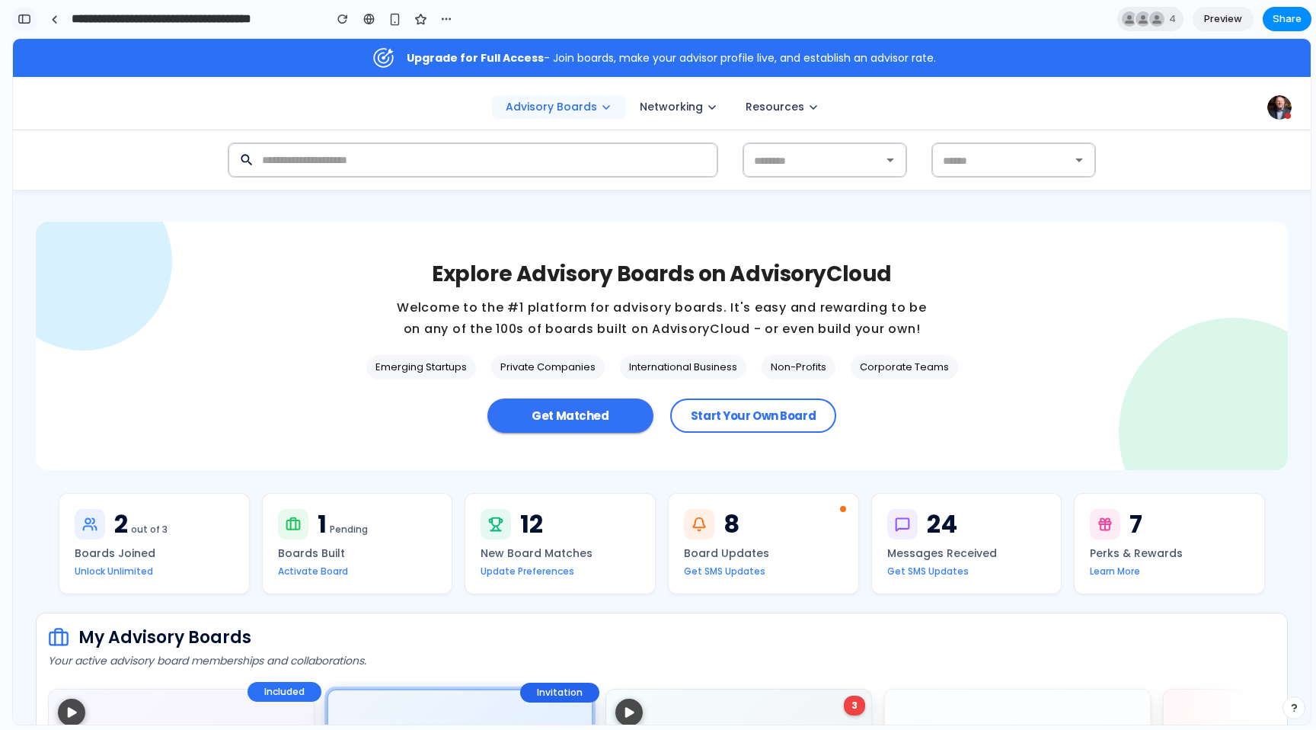
click at [18, 17] on div "button" at bounding box center [25, 19] width 14 height 11
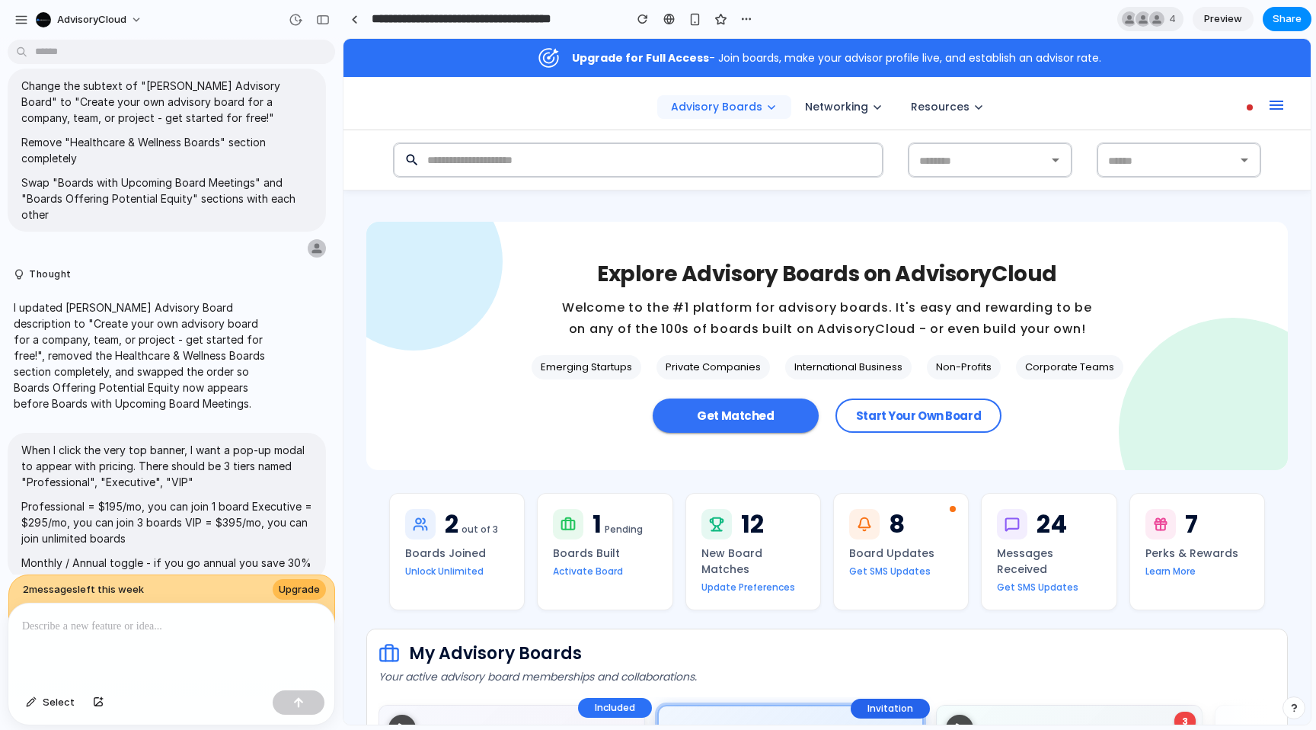
click at [185, 625] on p at bounding box center [171, 626] width 299 height 18
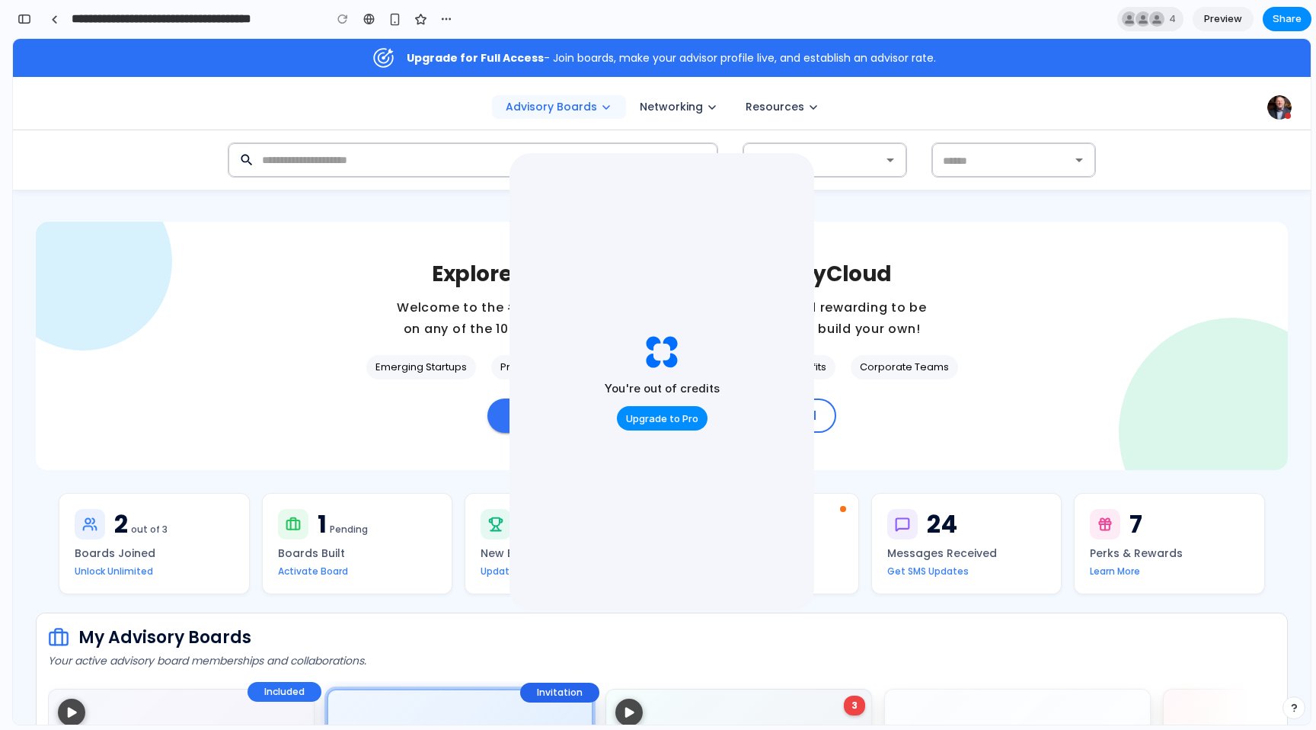
scroll to position [12822, 0]
click at [28, 21] on div "button" at bounding box center [25, 19] width 14 height 11
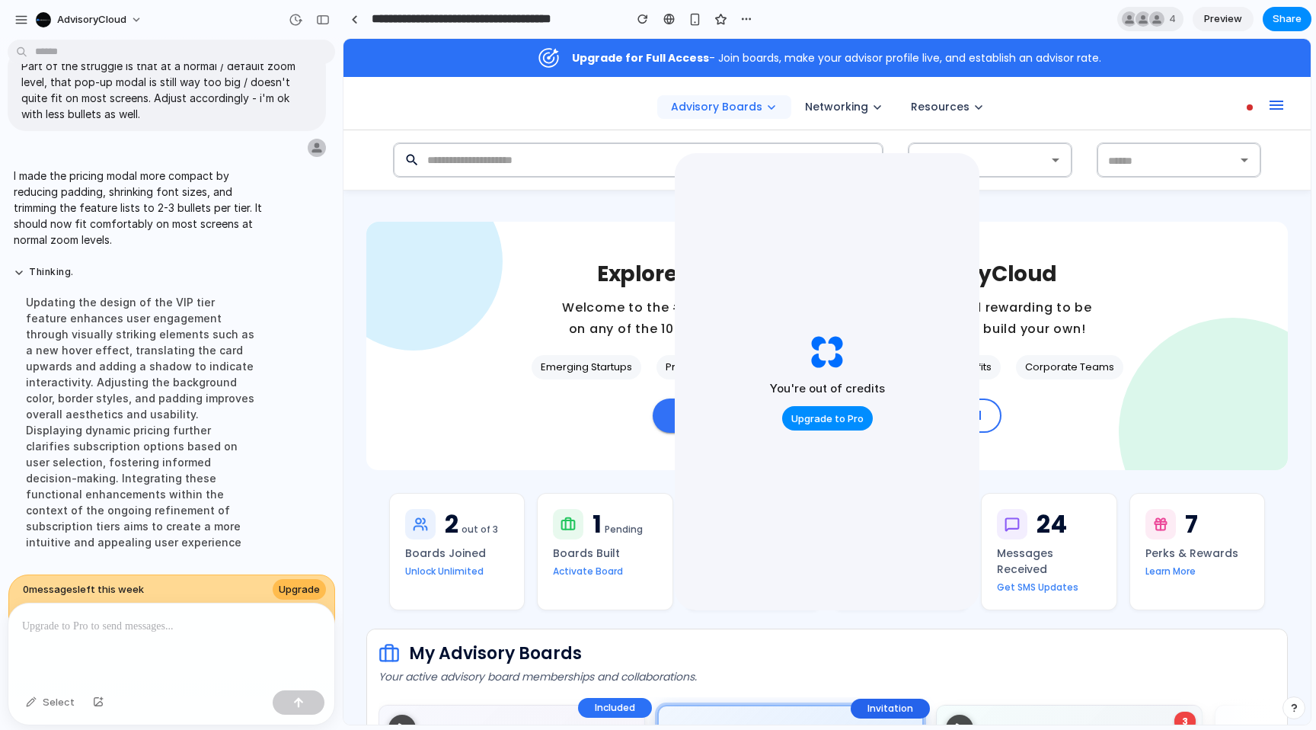
scroll to position [6245, 0]
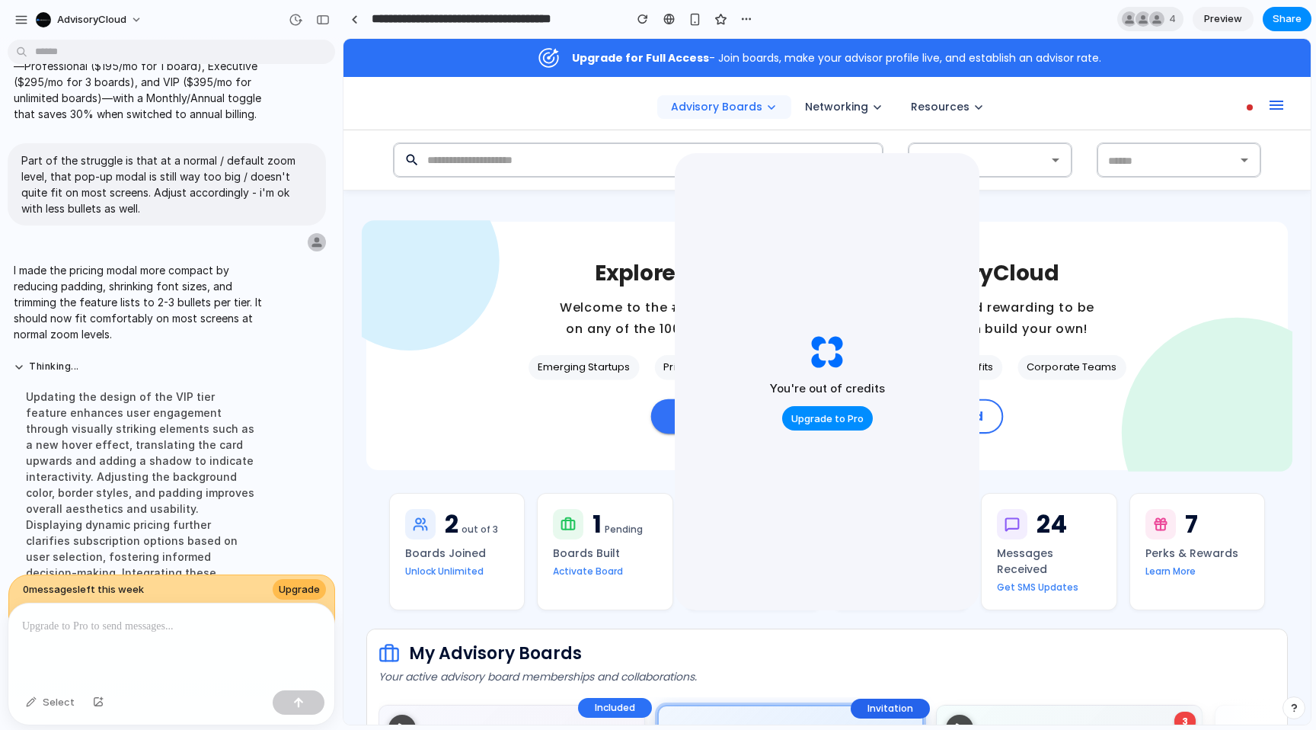
click at [596, 371] on span "Emerging Startups" at bounding box center [584, 367] width 110 height 15
